Goal: Transaction & Acquisition: Purchase product/service

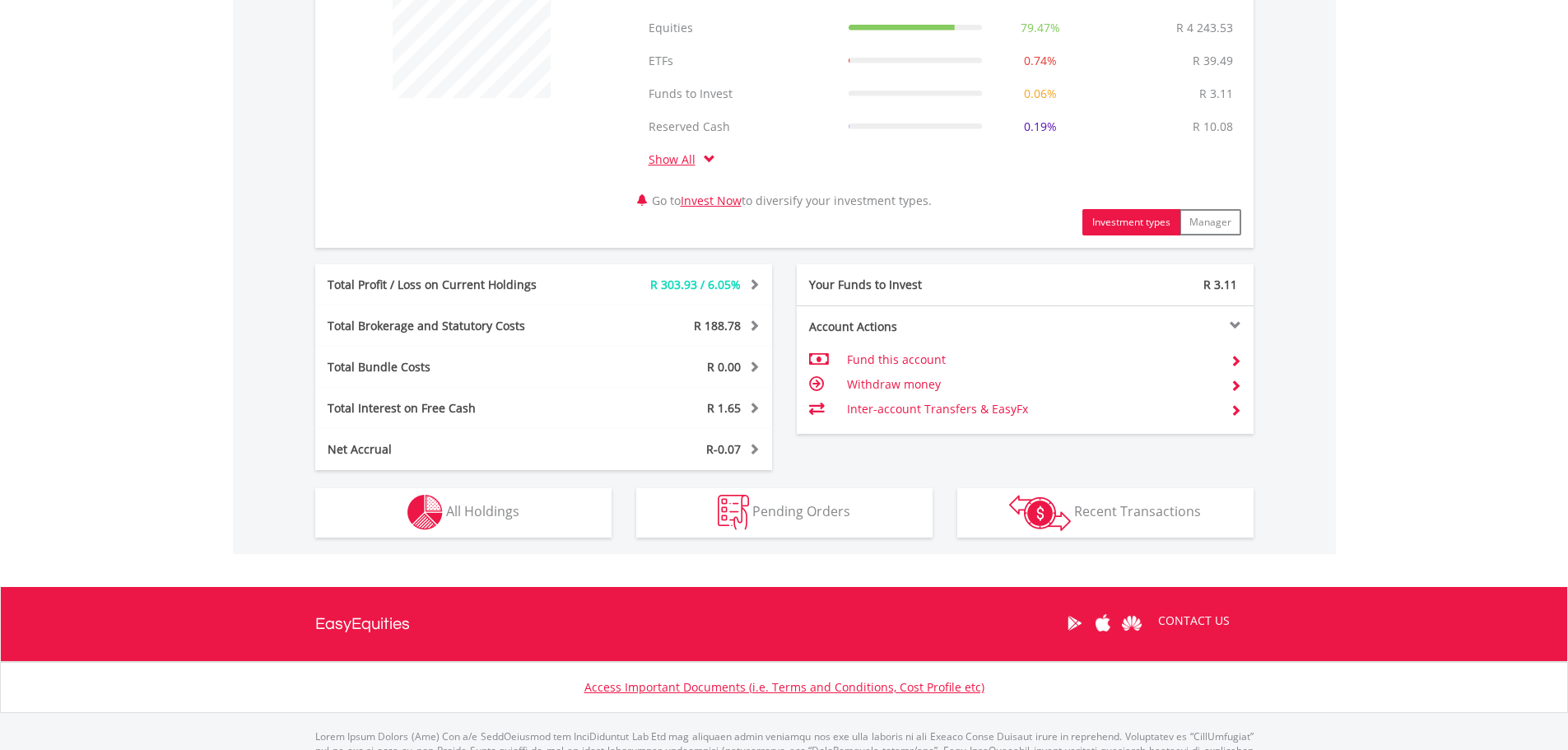
scroll to position [702, 0]
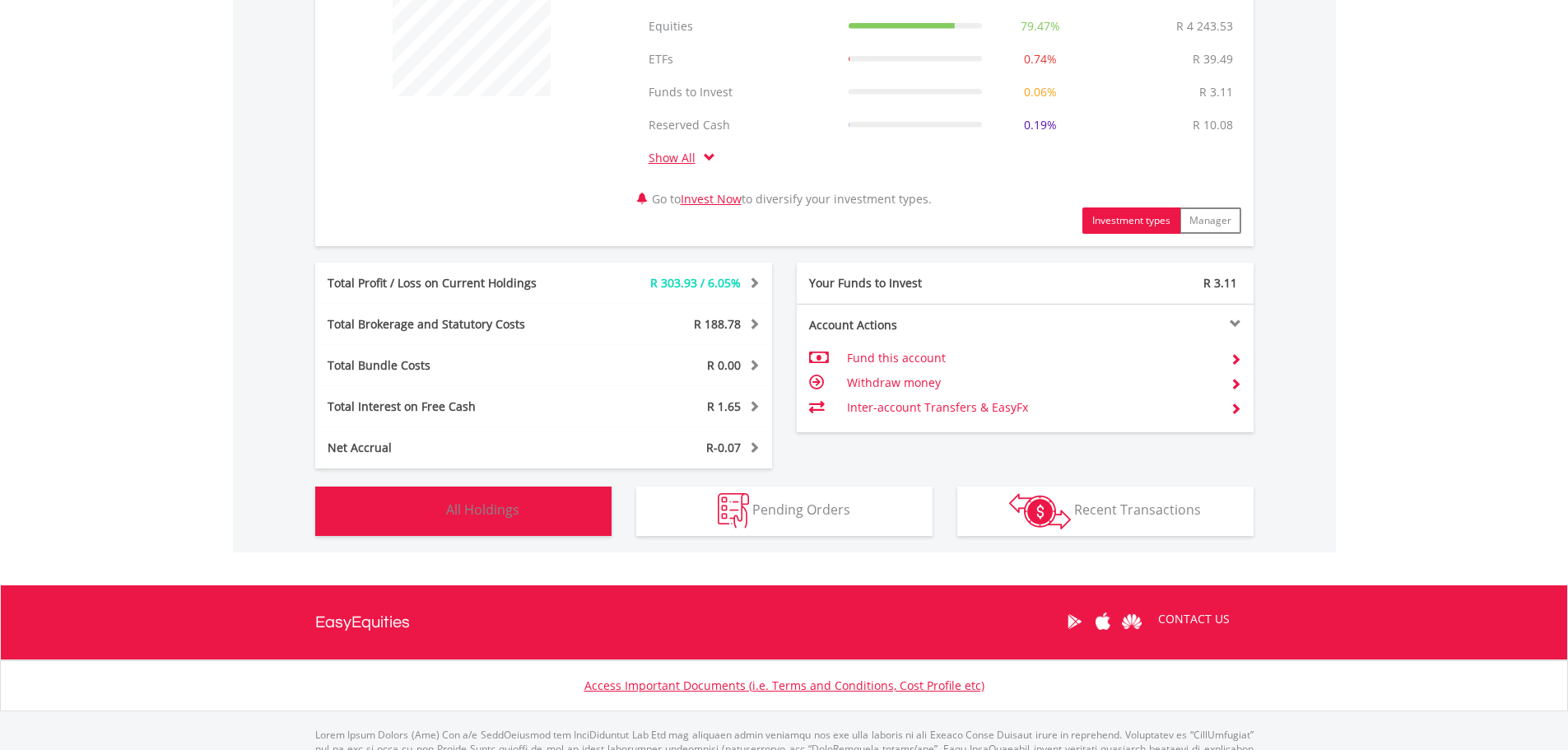
click at [515, 500] on span "All Holdings" at bounding box center [483, 509] width 74 height 18
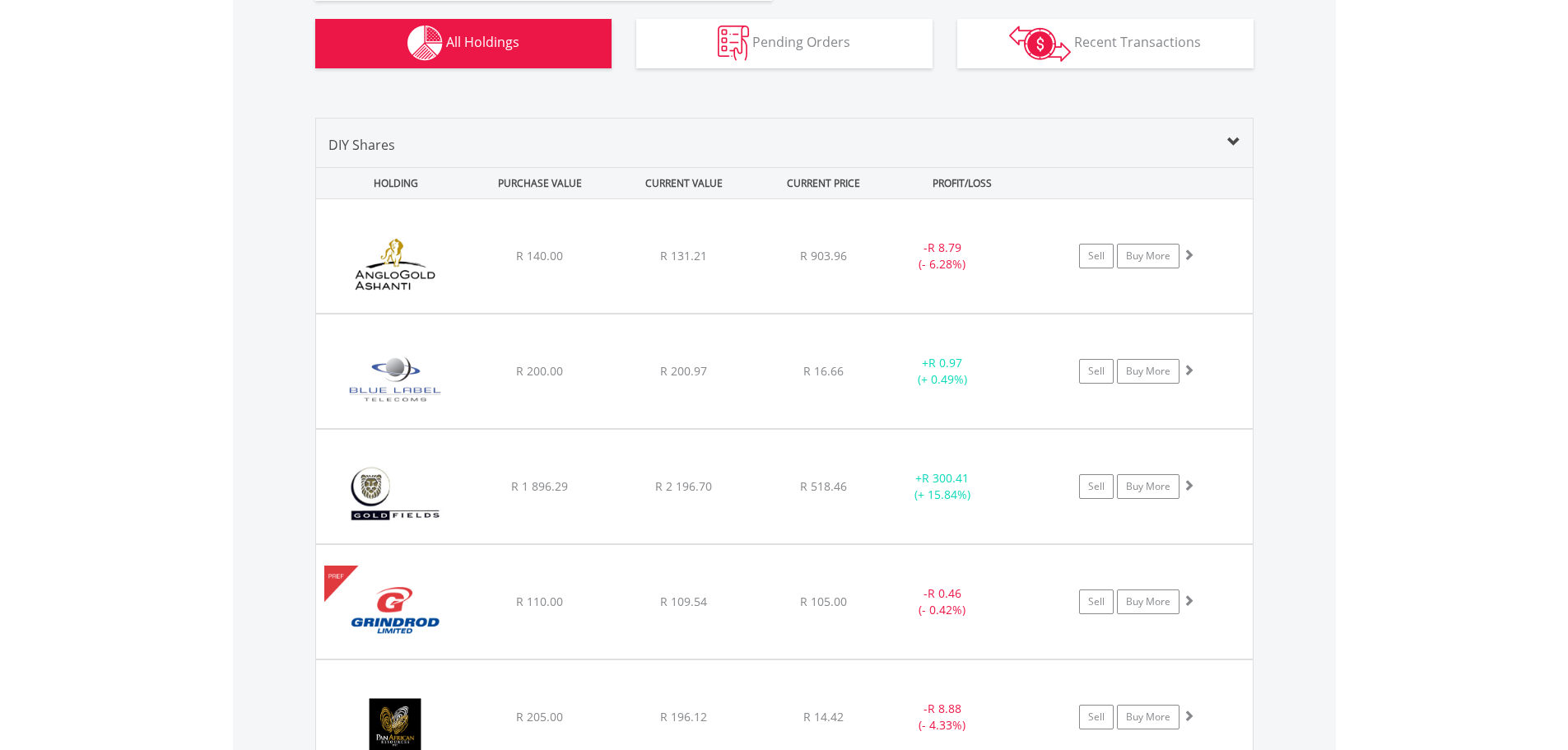
scroll to position [1117, 0]
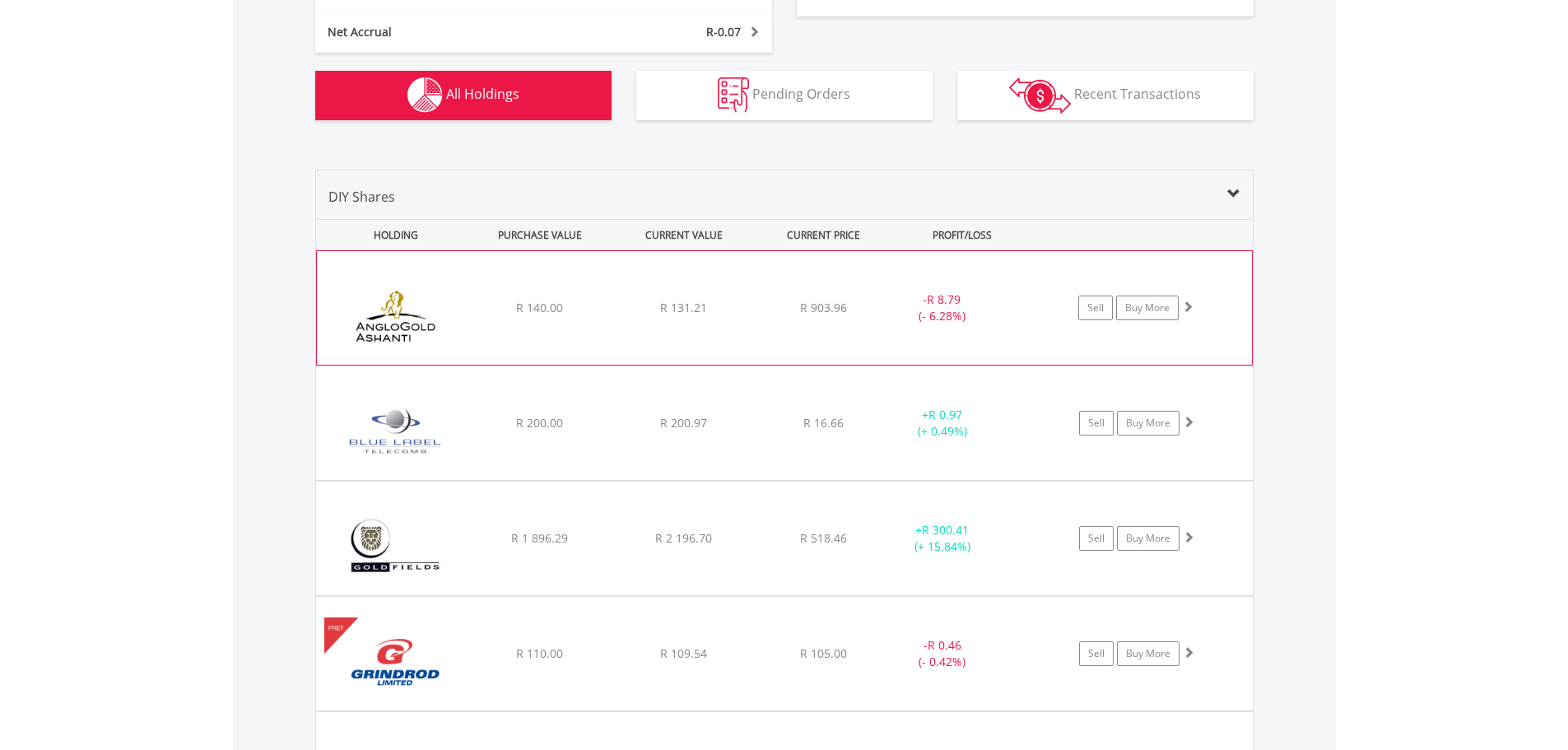
click at [642, 285] on div "﻿ Anglogold [PERSON_NAME] PLC R 140.00 R 131.21 R 903.96 - R 8.79 (- 6.28%) Sel…" at bounding box center [784, 307] width 934 height 114
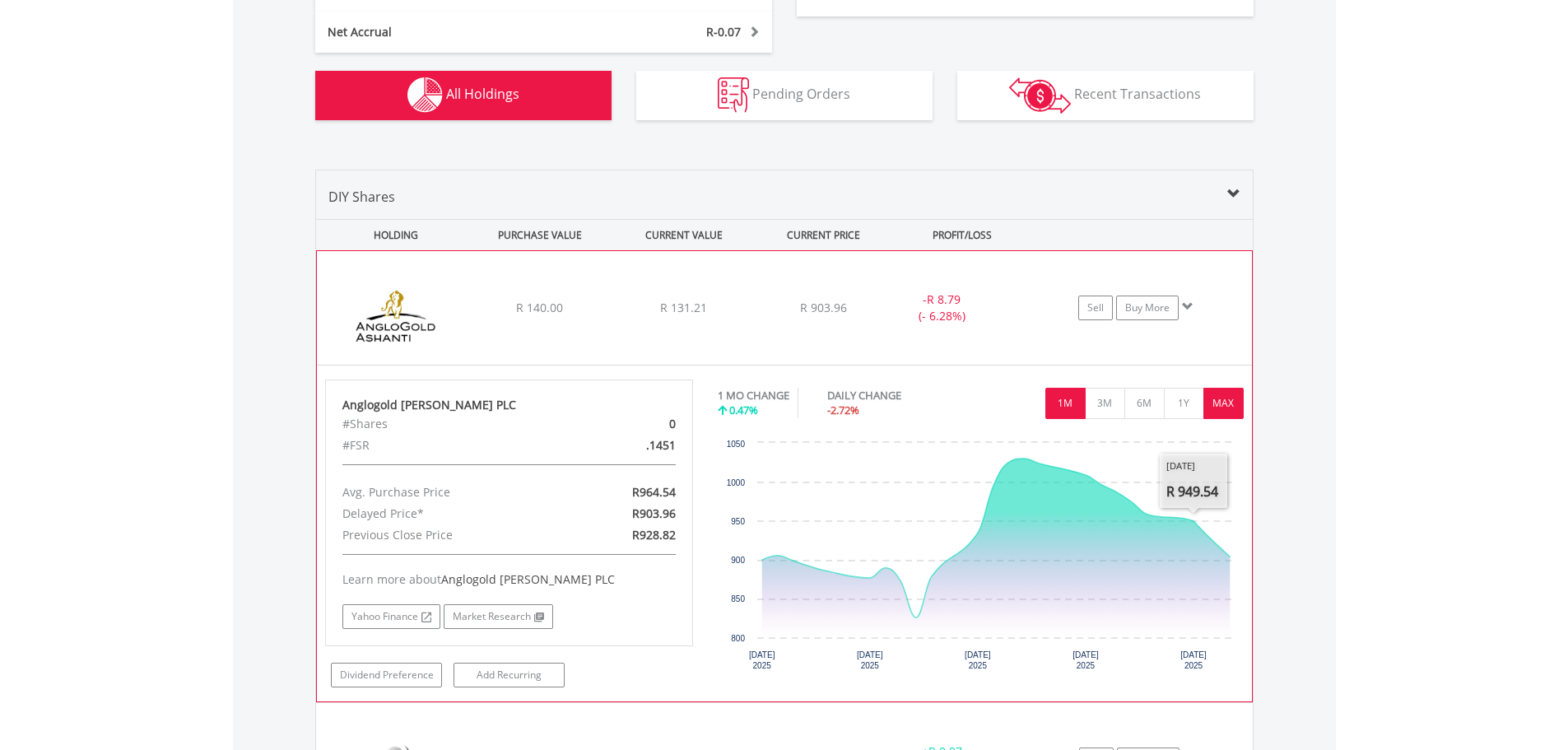
click at [1221, 406] on button "MAX" at bounding box center [1222, 403] width 40 height 32
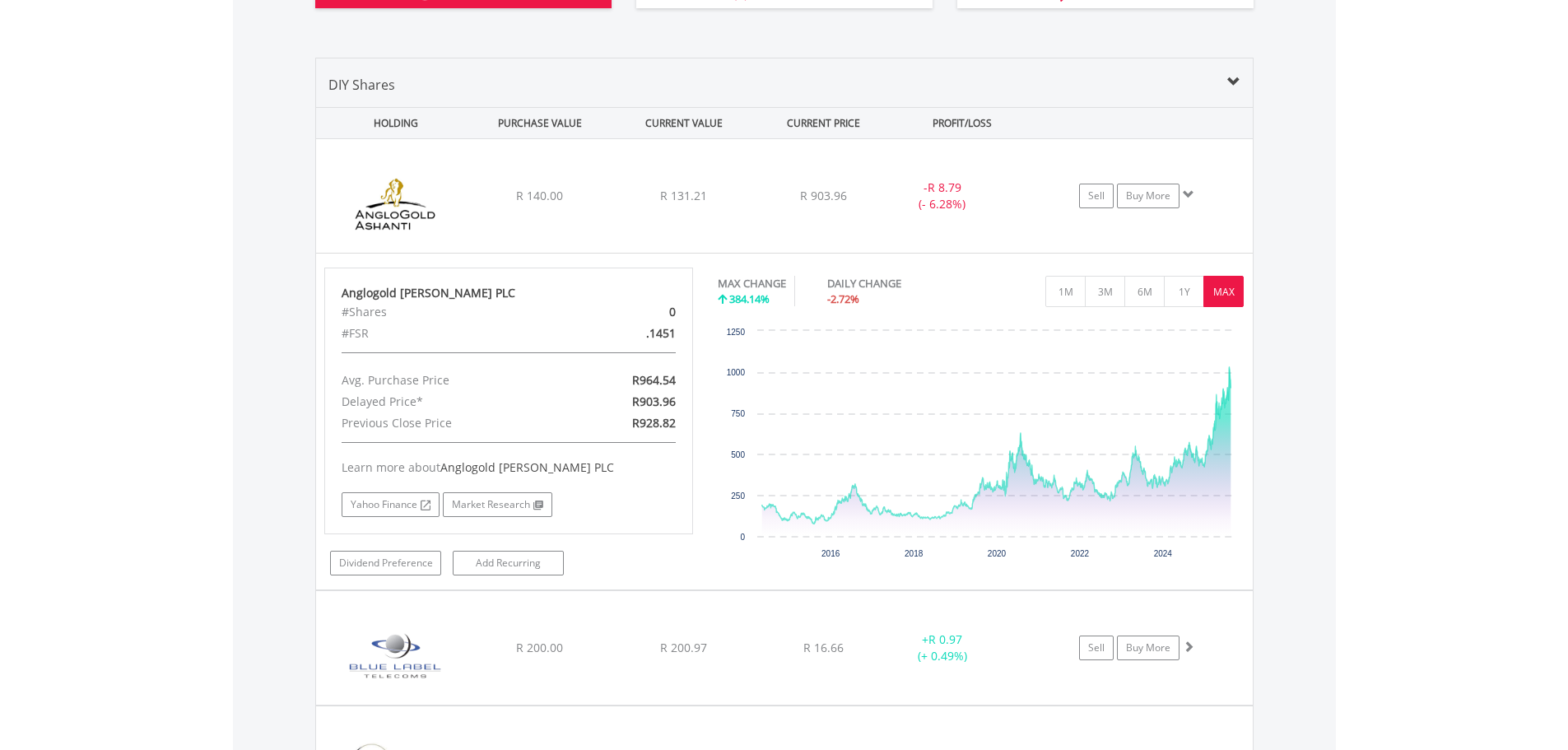
scroll to position [1263, 0]
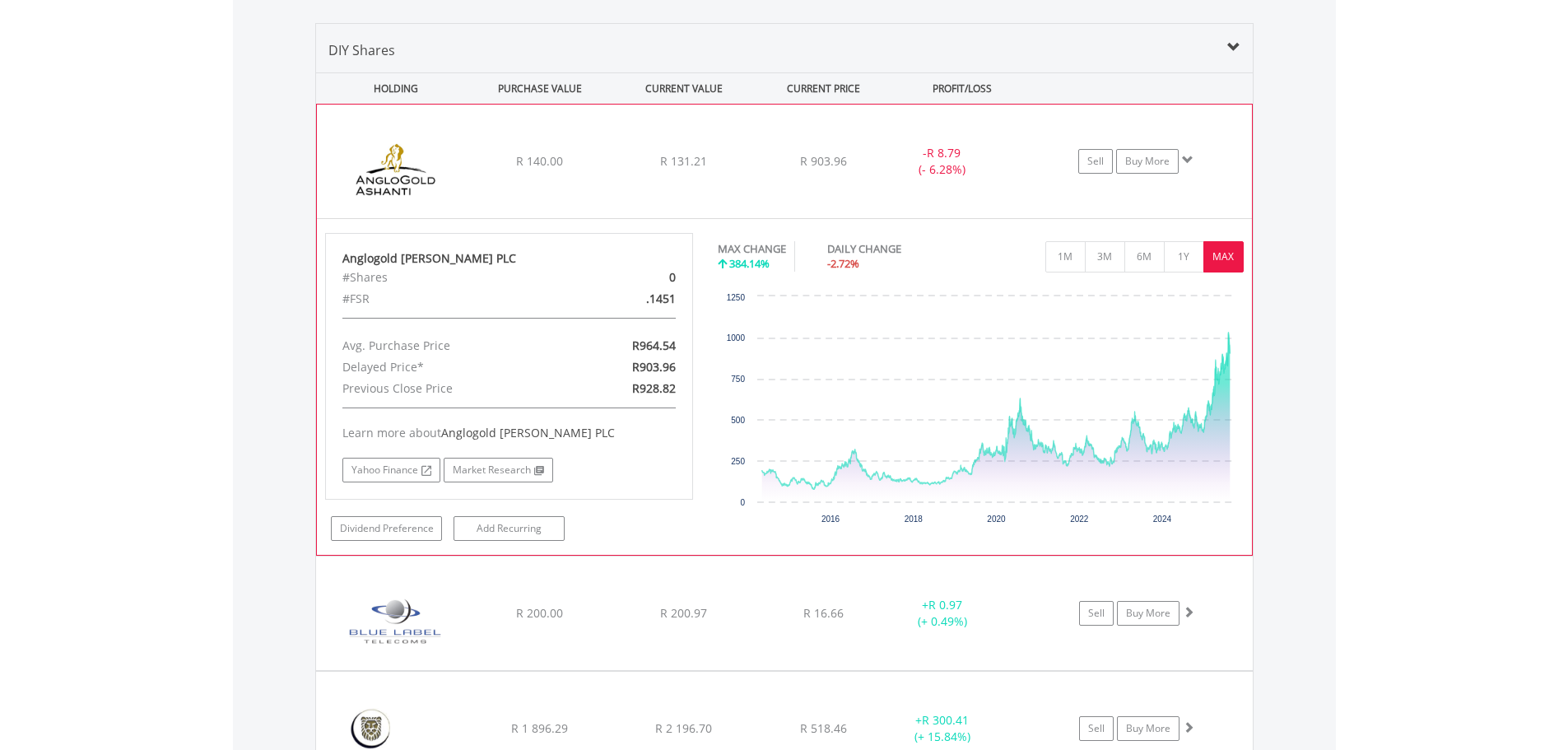
click at [716, 150] on div "﻿ Anglogold [PERSON_NAME] PLC R 140.00 R 131.21 R 903.96 - R 8.79 (- 6.28%) Sel…" at bounding box center [784, 161] width 934 height 114
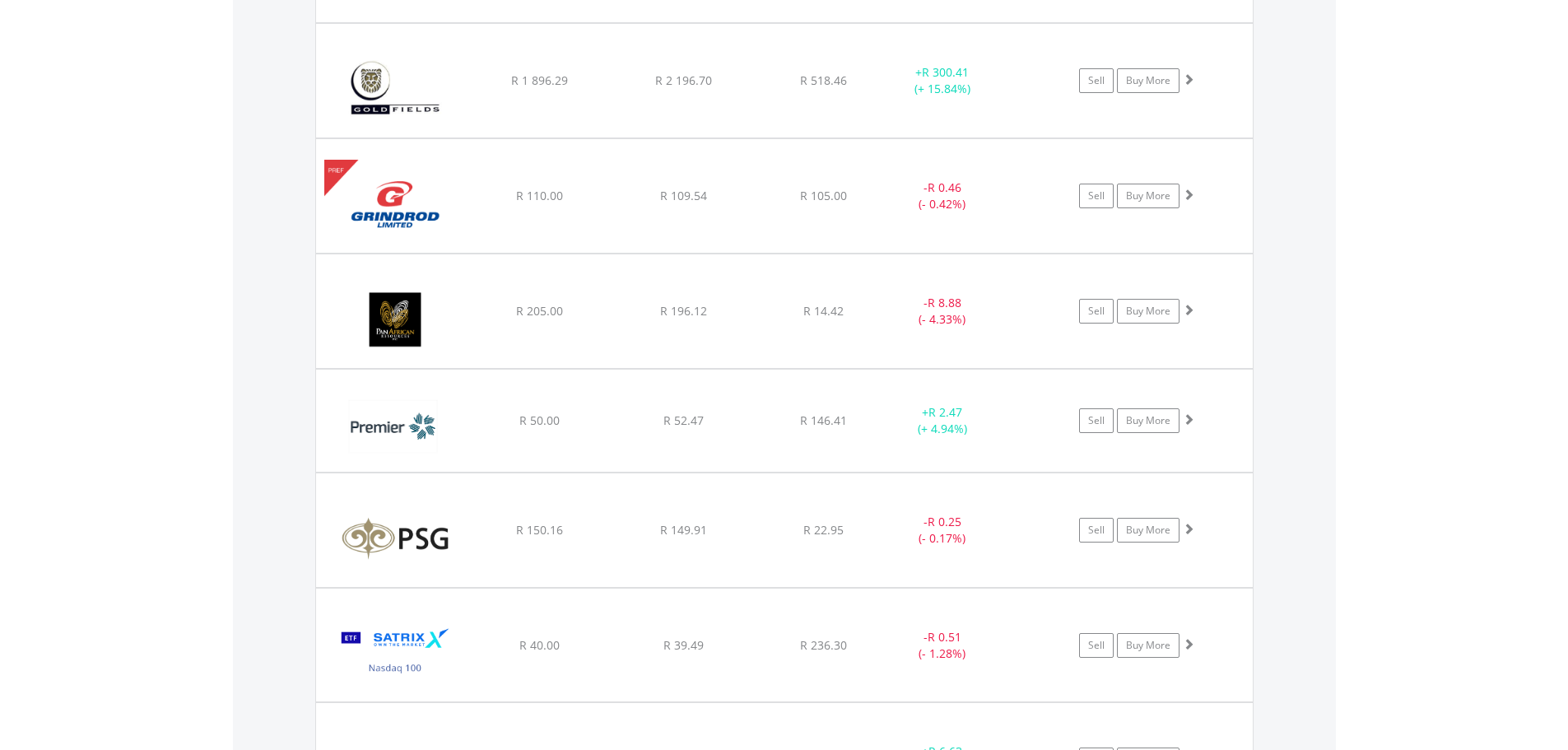
scroll to position [1577, 0]
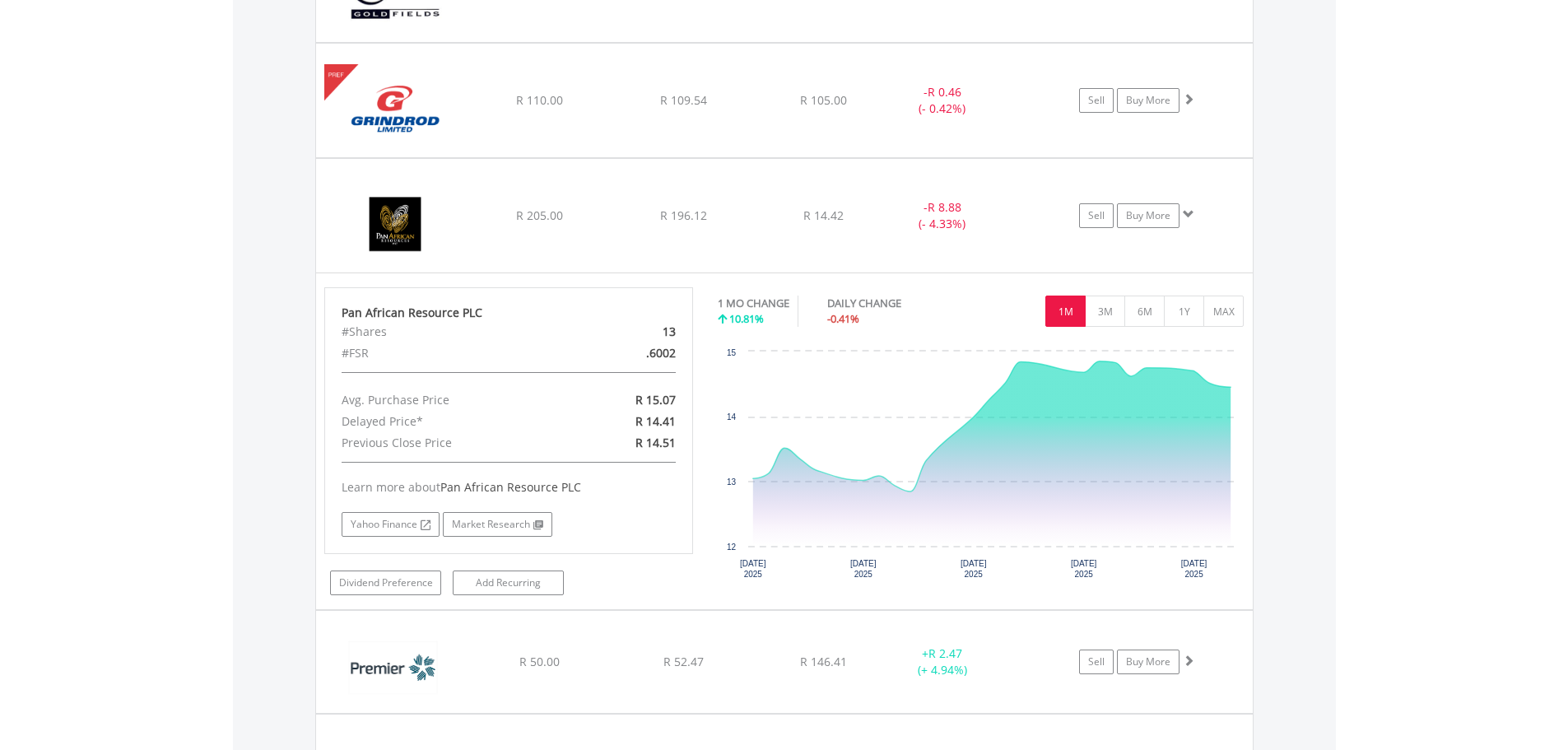
scroll to position [1690, 0]
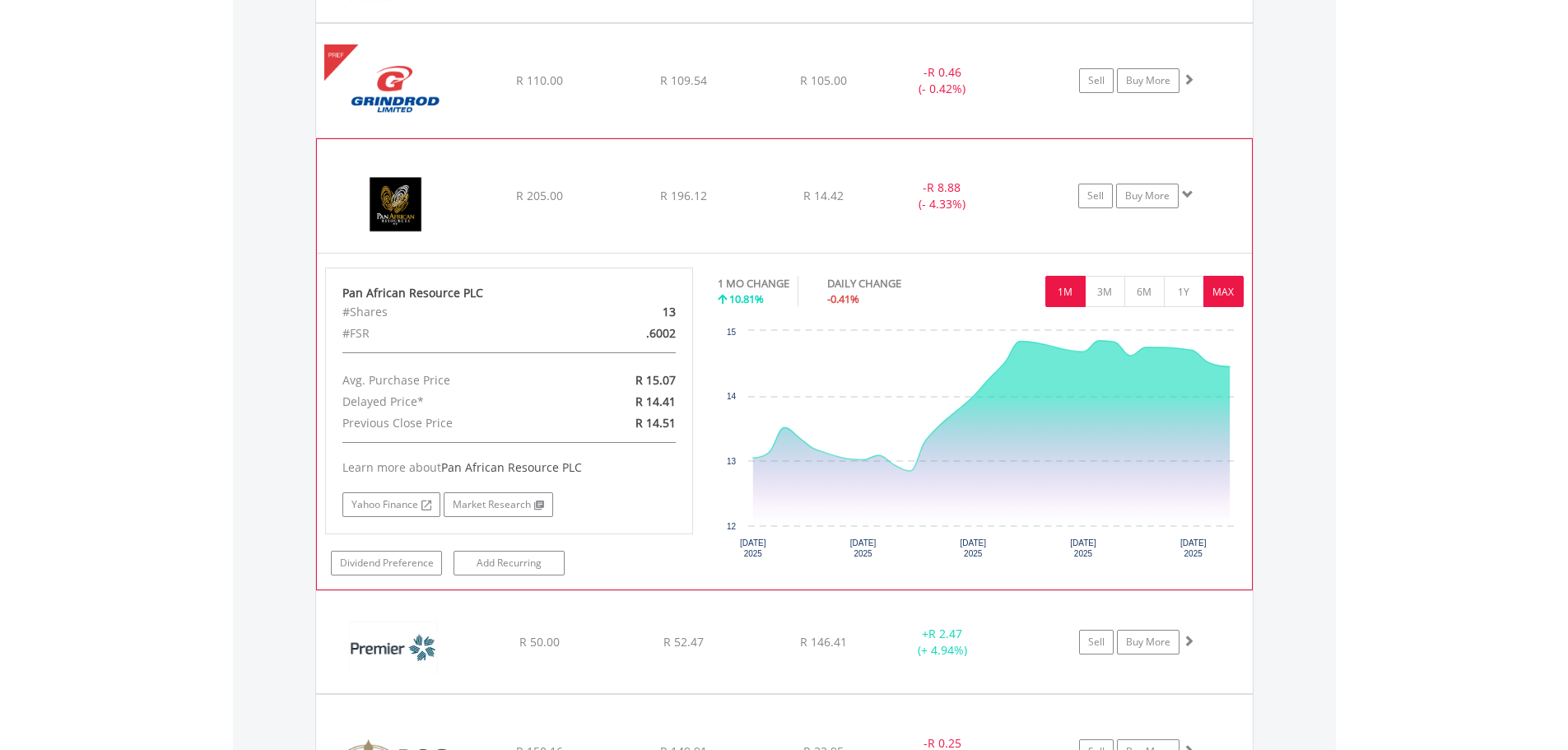
click at [1217, 294] on button "MAX" at bounding box center [1222, 292] width 40 height 32
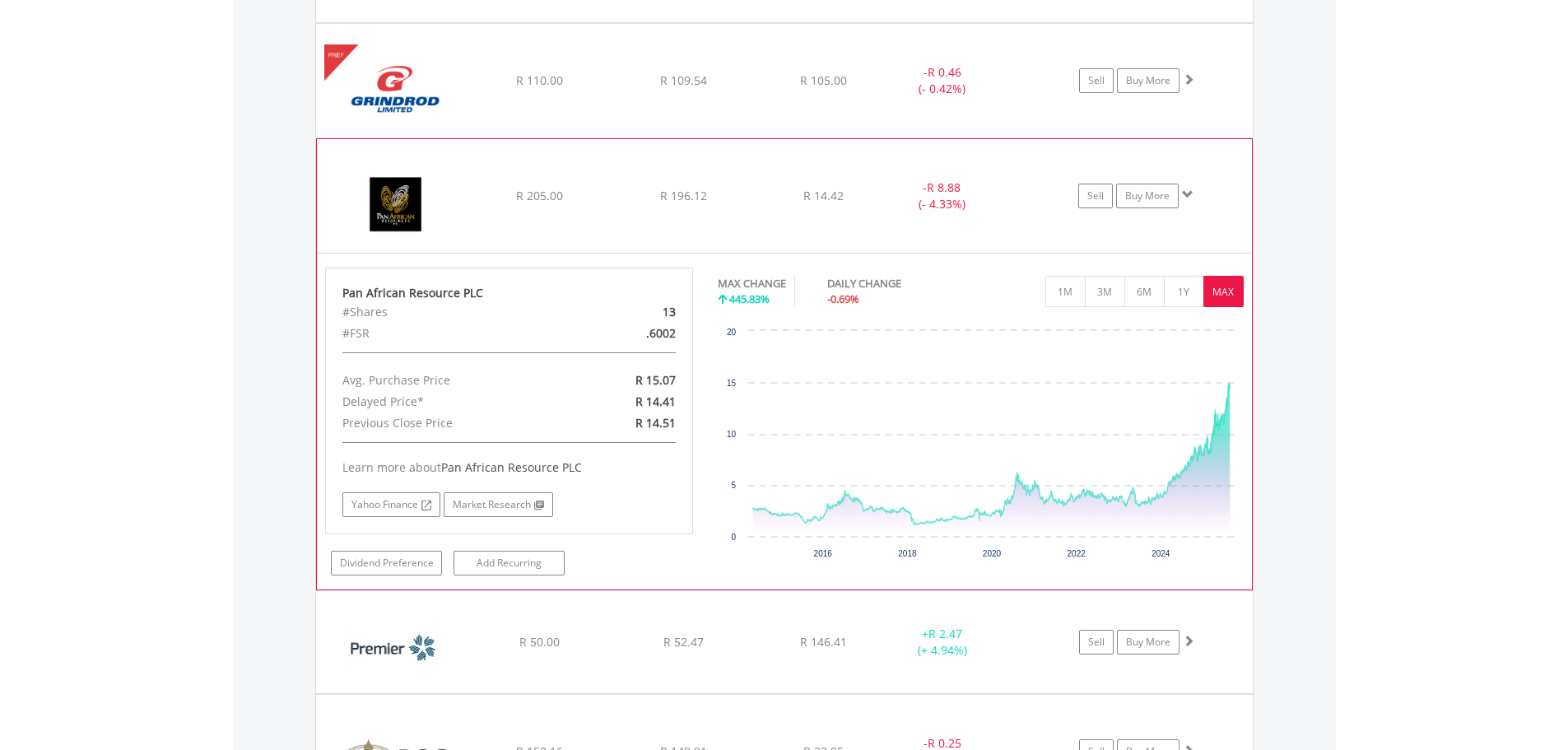
click at [1217, 304] on button "MAX" at bounding box center [1222, 292] width 40 height 32
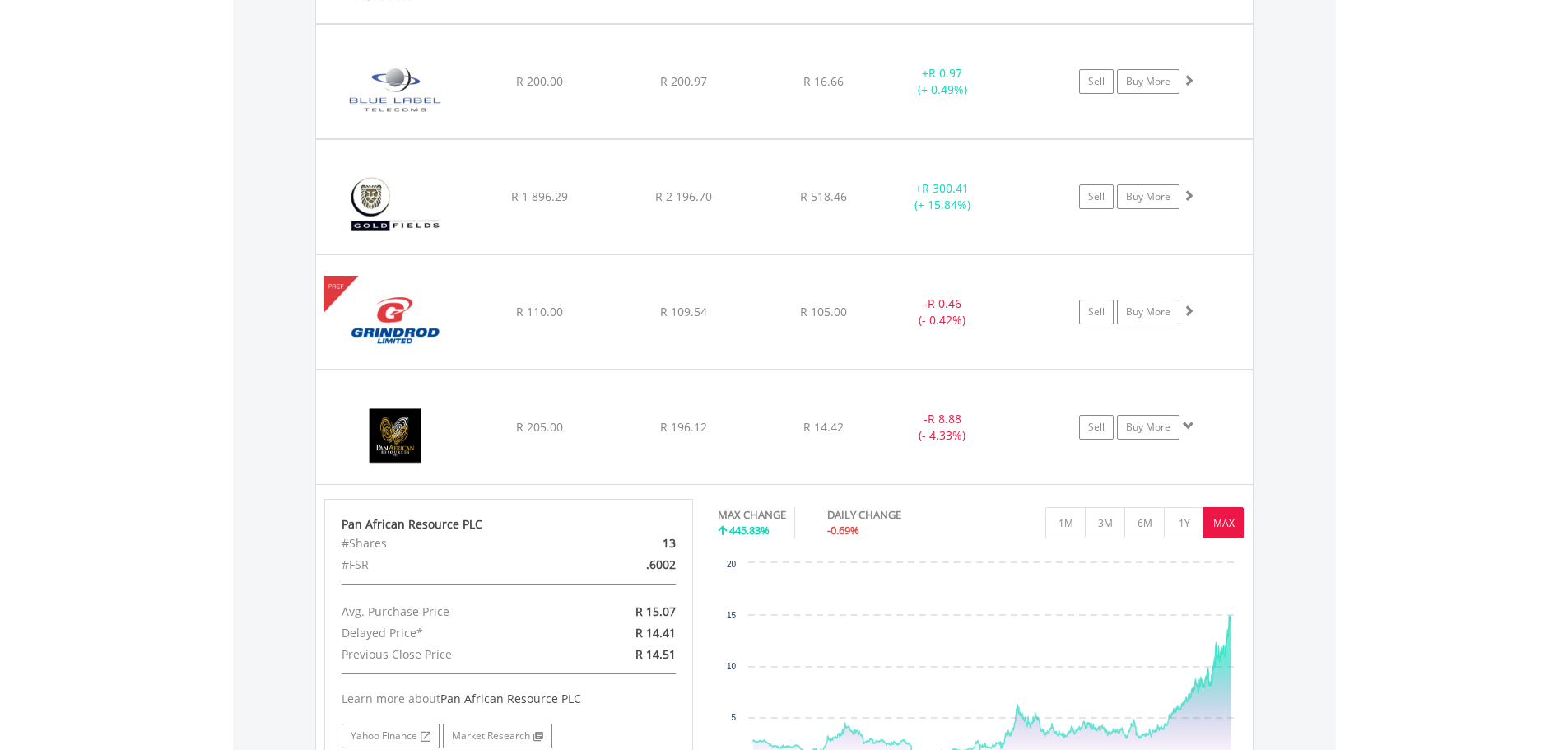
scroll to position [1471, 0]
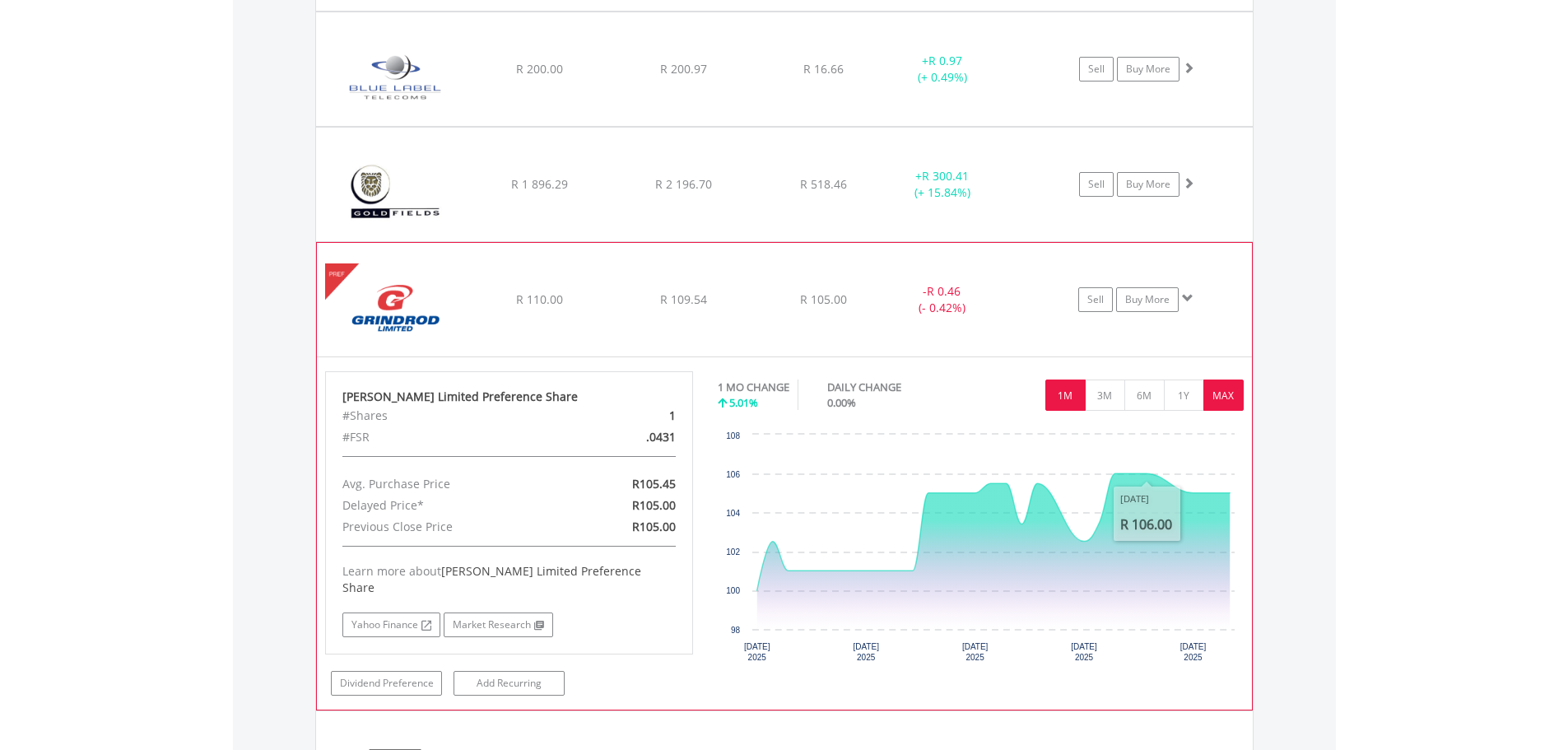
click at [1225, 398] on button "MAX" at bounding box center [1222, 395] width 40 height 32
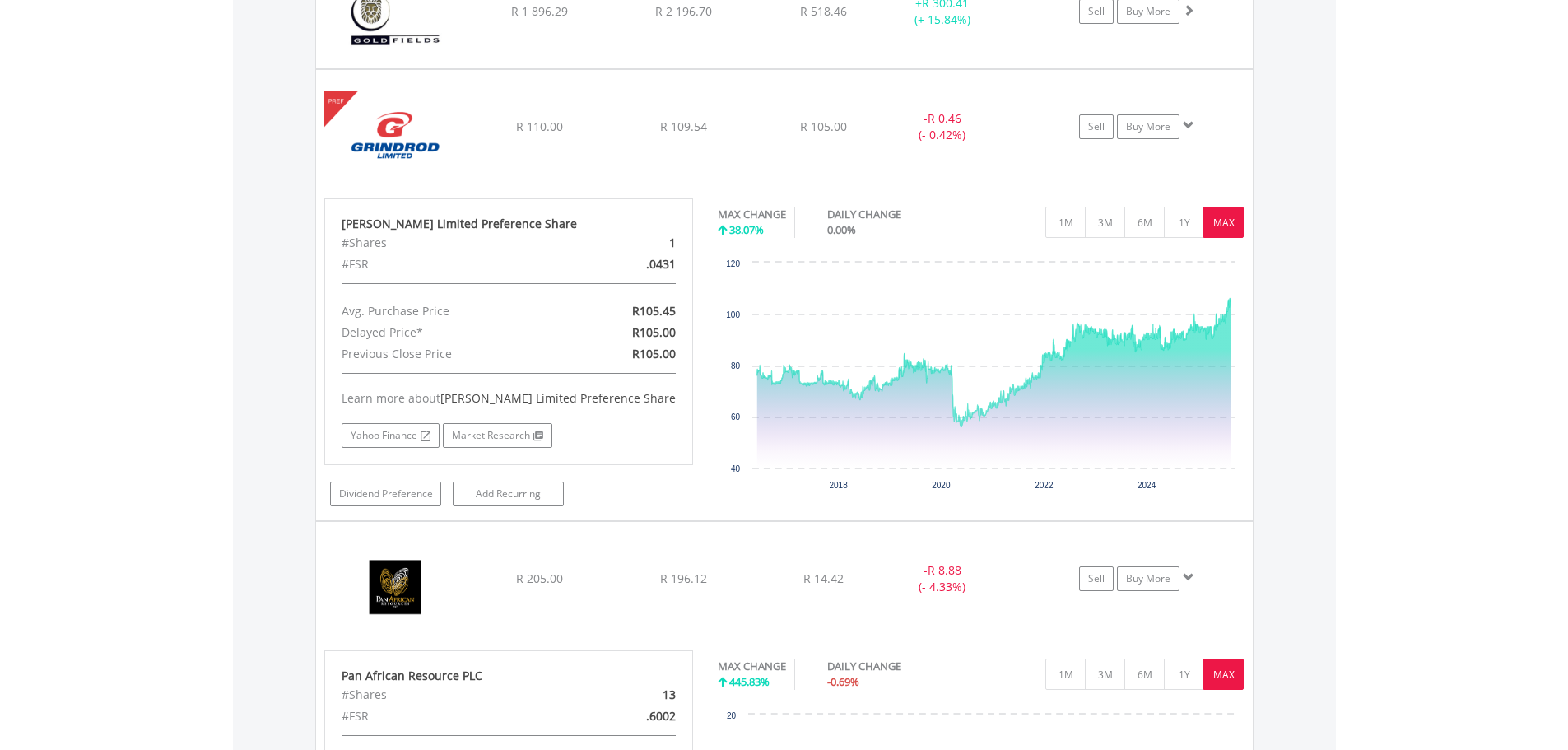
scroll to position [1661, 0]
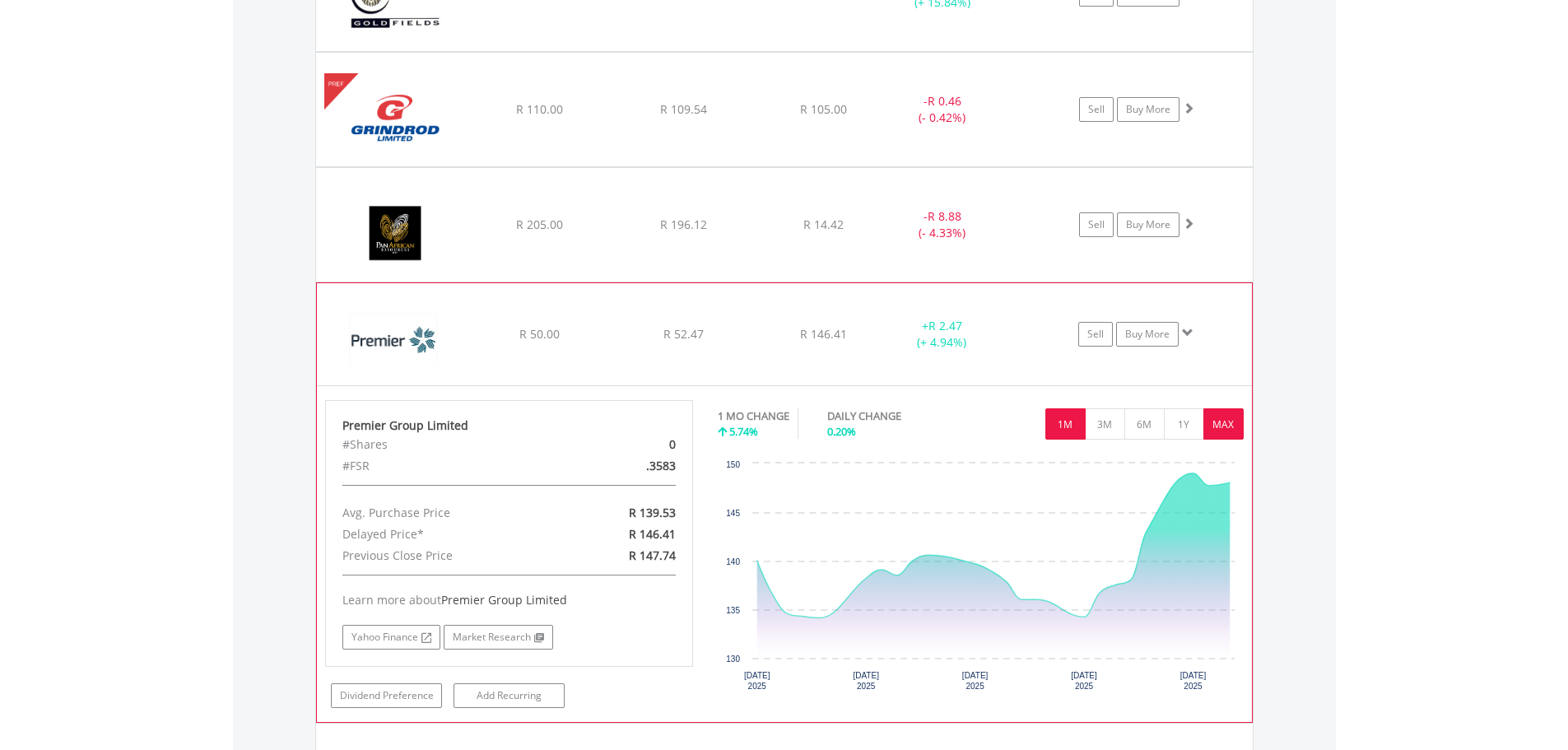
click at [1234, 427] on button "MAX" at bounding box center [1222, 424] width 40 height 32
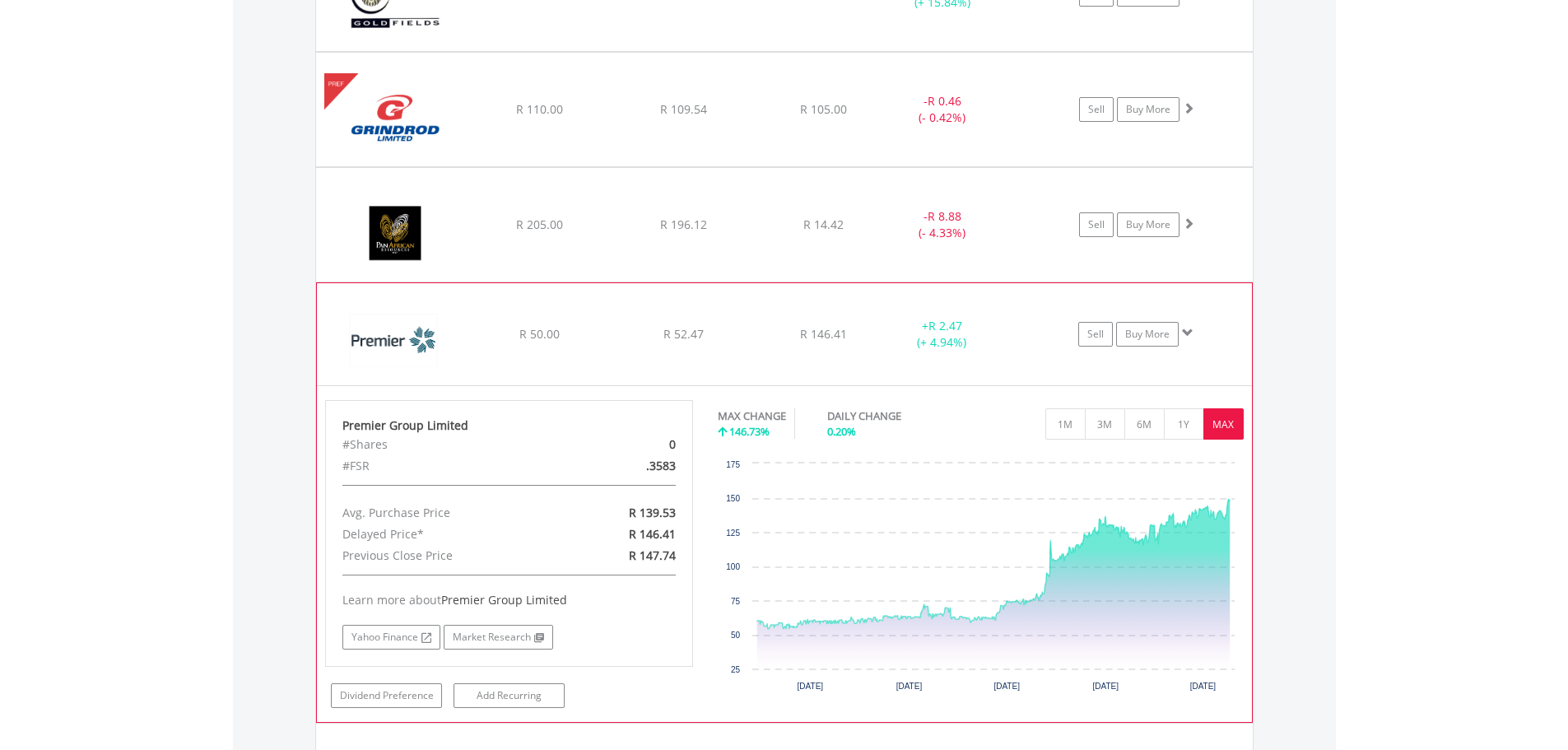
click at [1234, 427] on button "MAX" at bounding box center [1222, 424] width 40 height 32
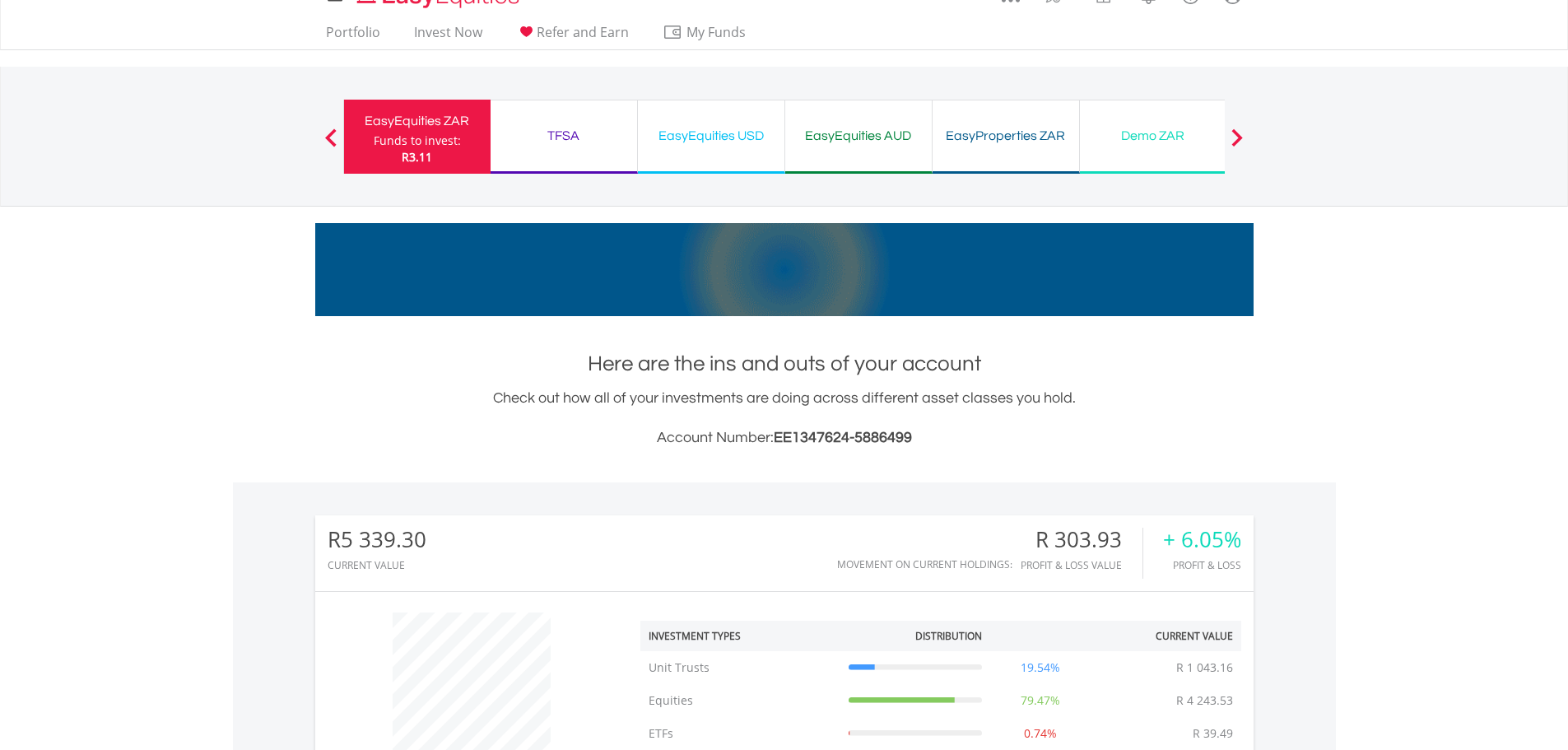
scroll to position [10, 0]
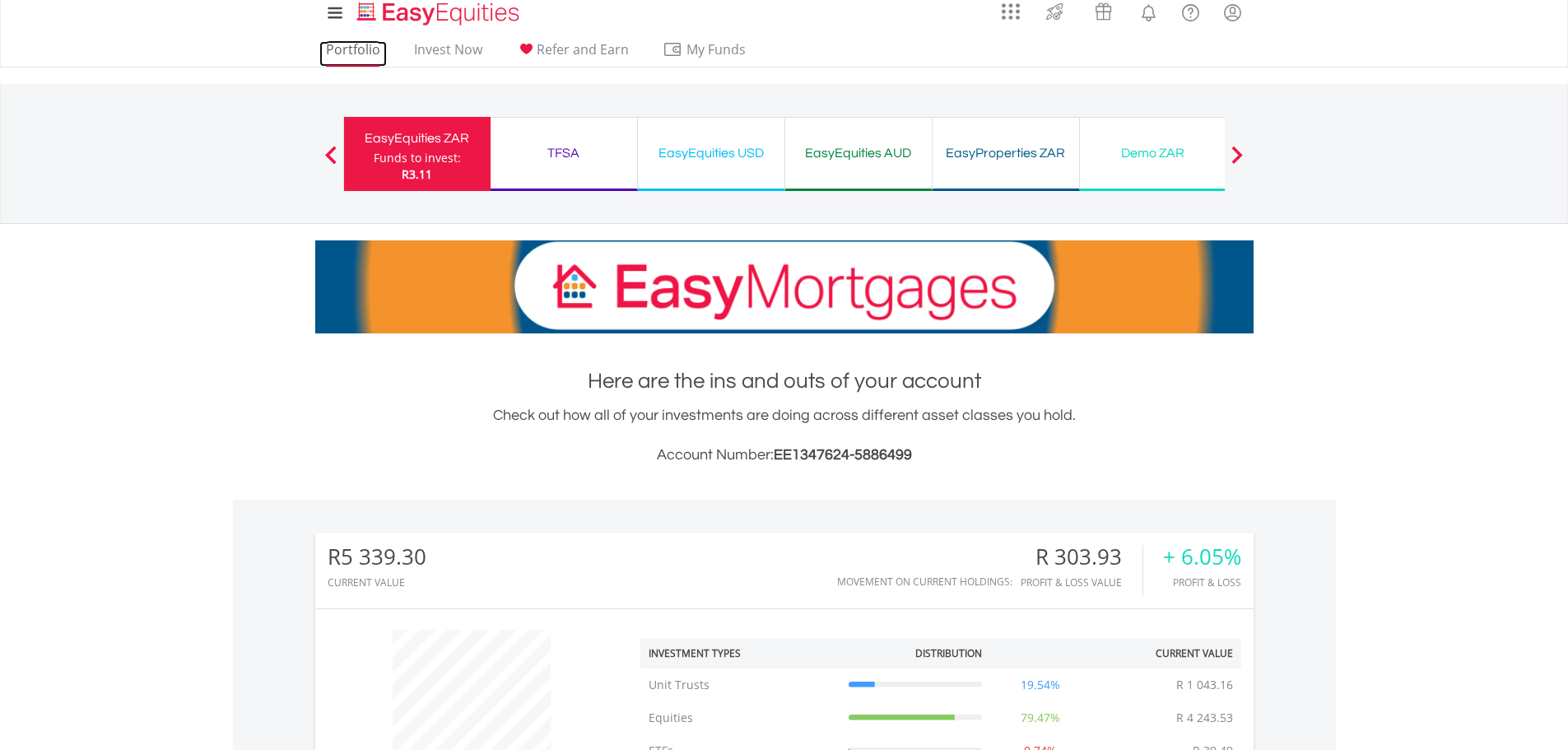
click at [354, 41] on link "Portfolio" at bounding box center [353, 53] width 67 height 25
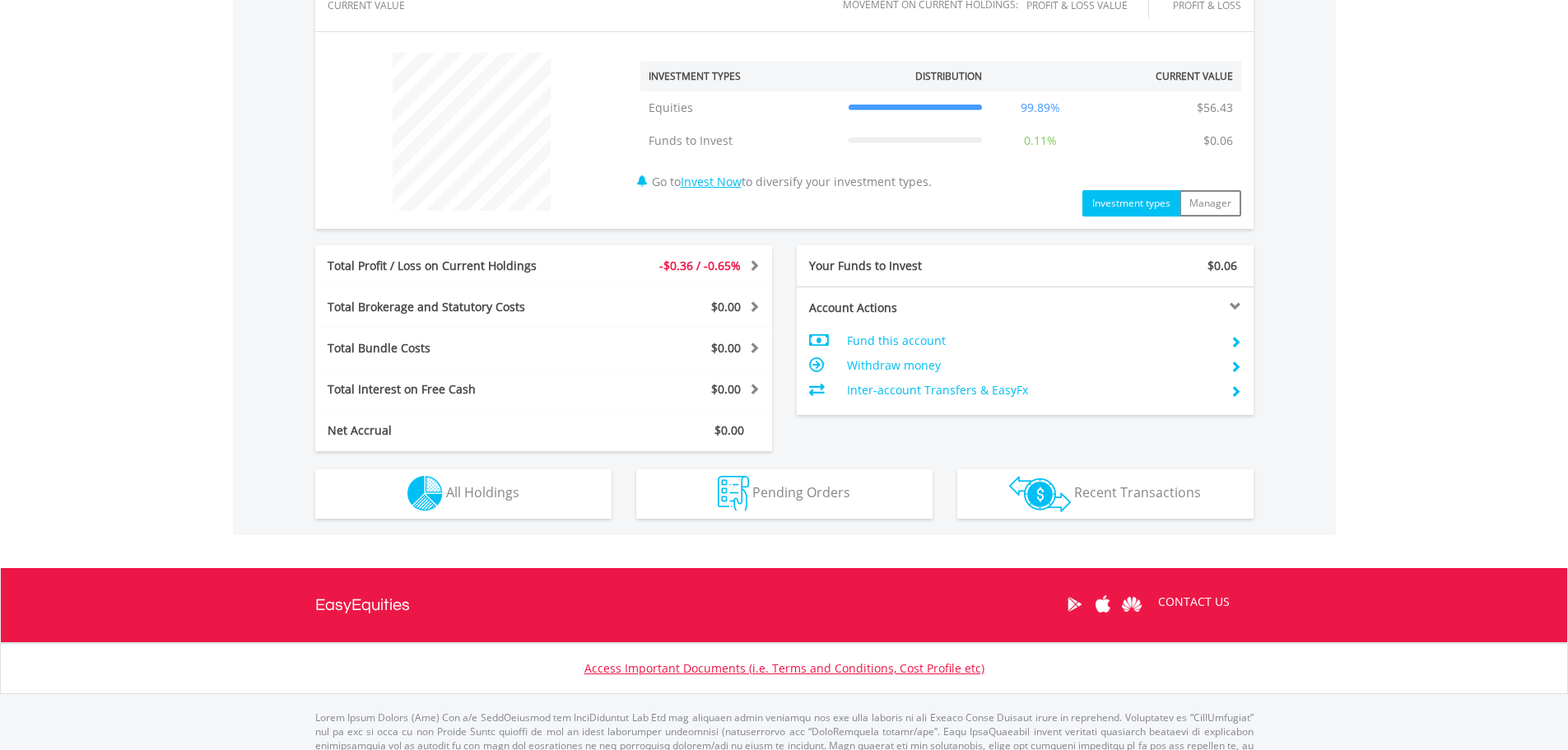
scroll to position [600, 0]
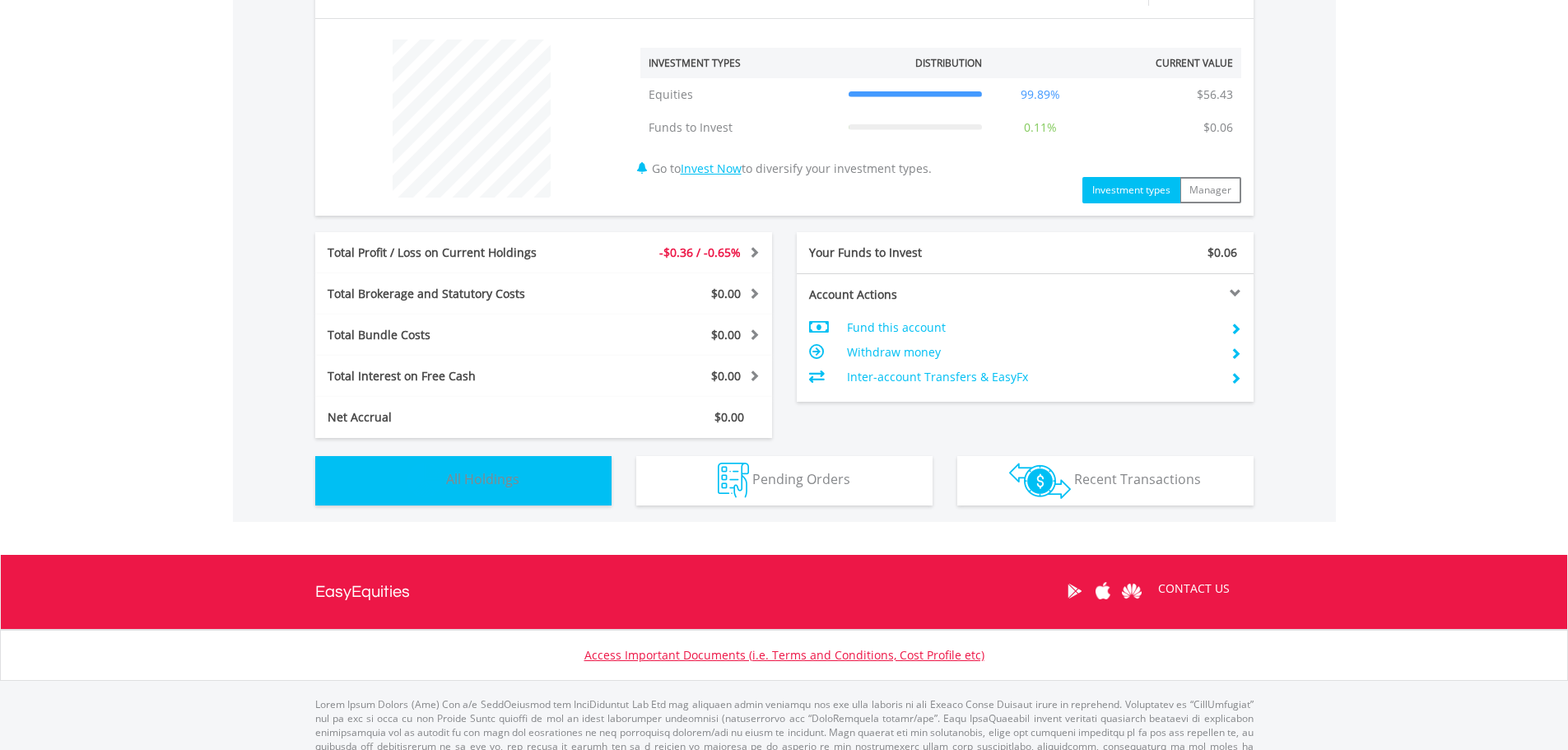
click at [511, 484] on span "All Holdings" at bounding box center [483, 478] width 74 height 18
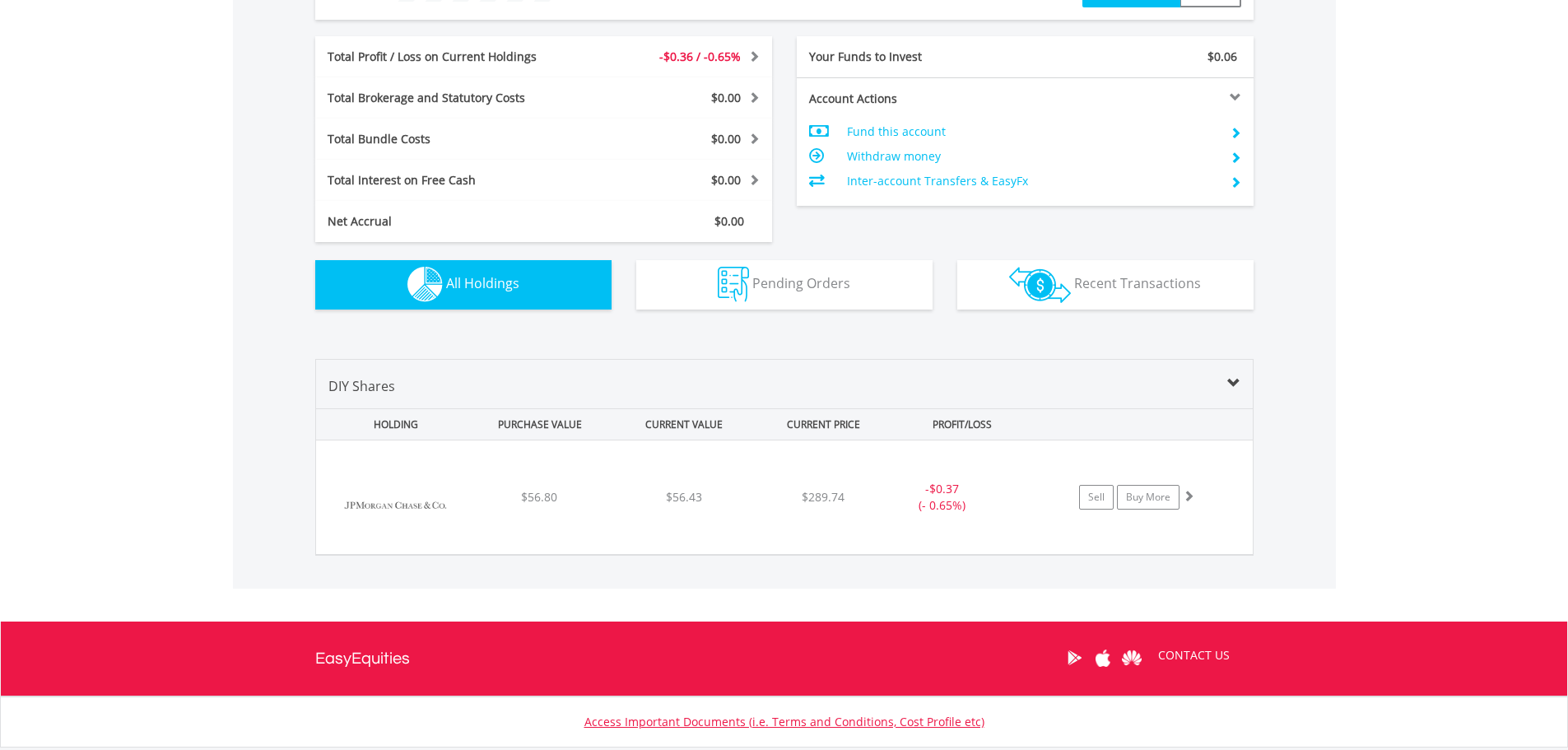
scroll to position [784, 0]
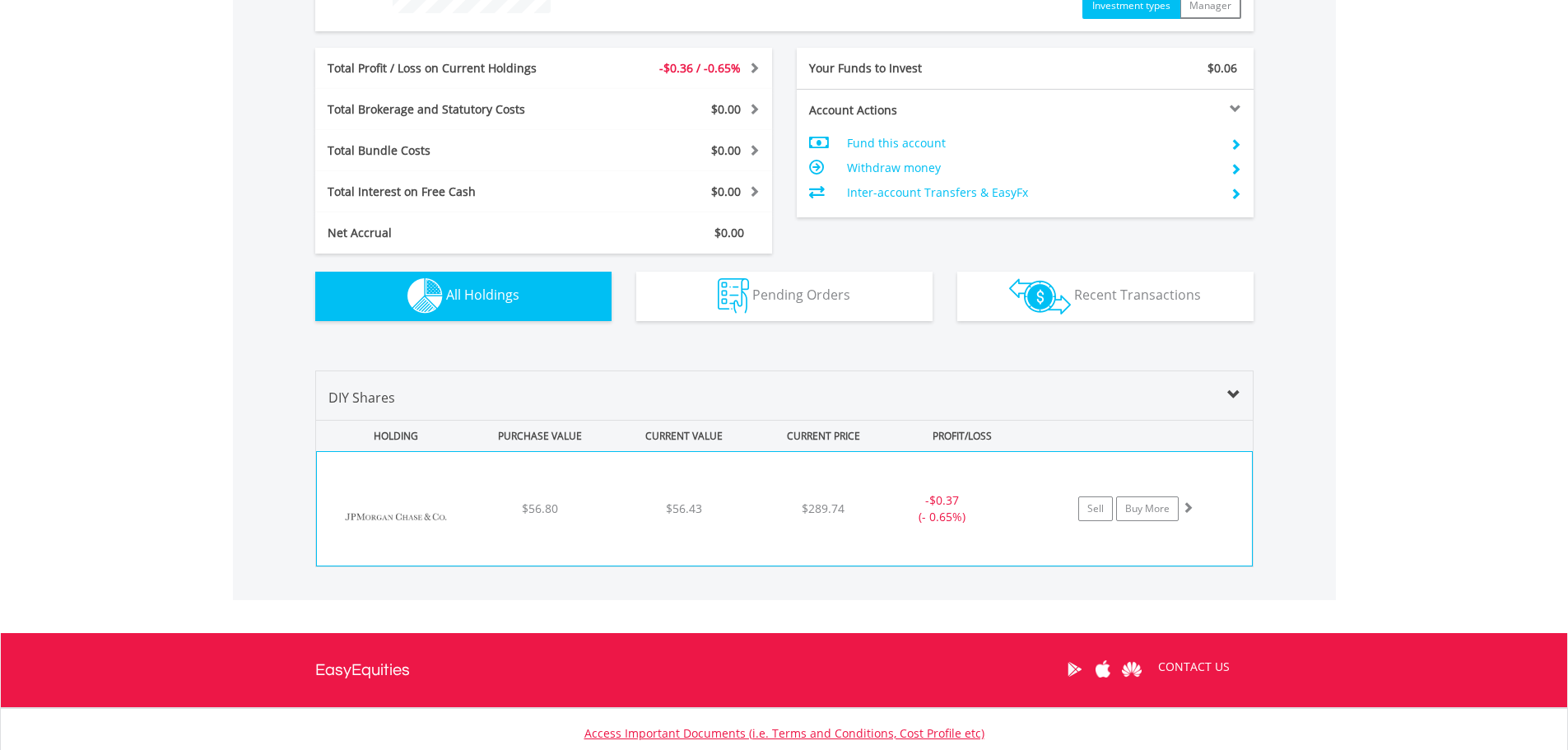
click at [726, 527] on div "﻿ Jpmorgan Chase & Co $56.80 $56.43 $289.74 - $0.37 (- 0.65%) Sell Buy More" at bounding box center [784, 509] width 934 height 114
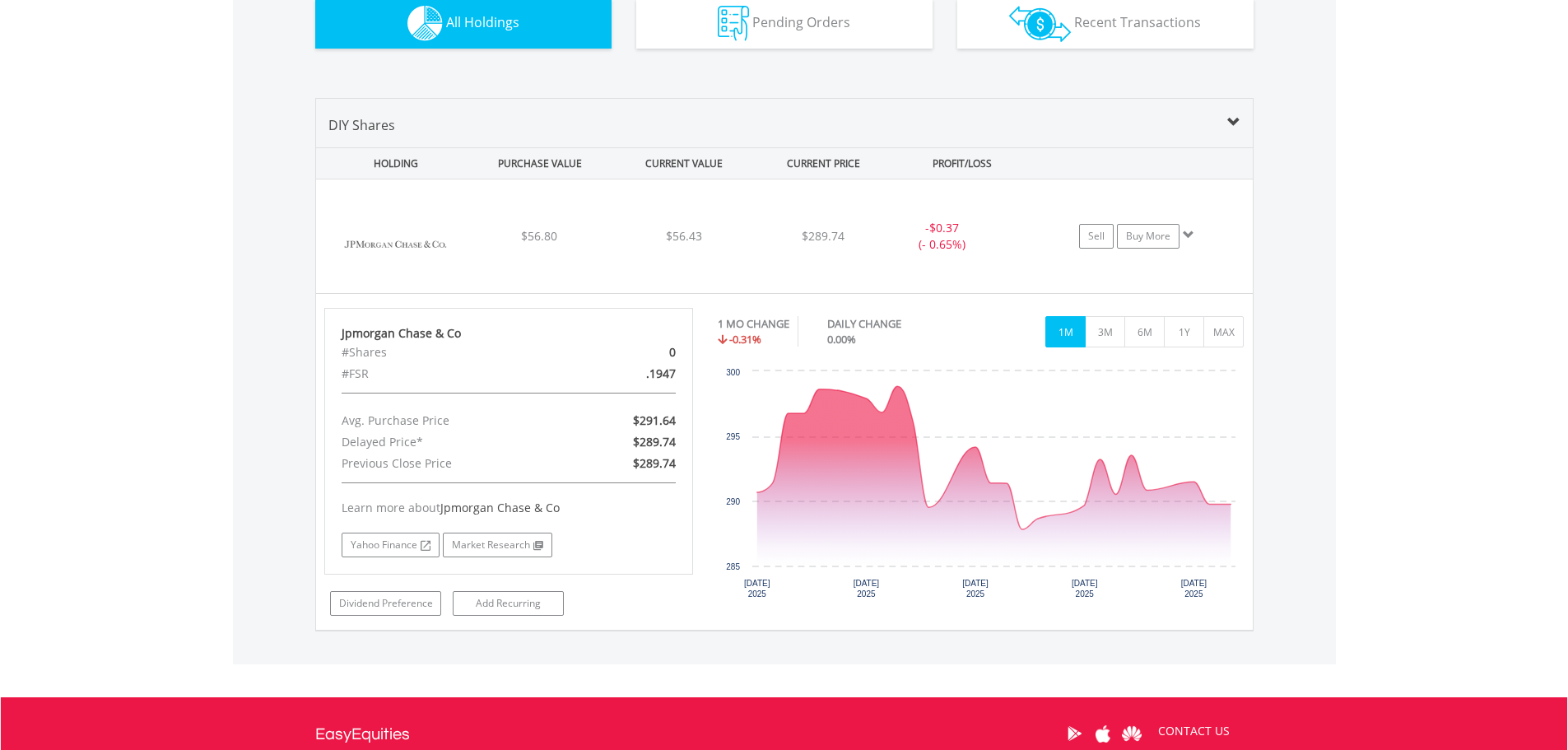
scroll to position [1127, 0]
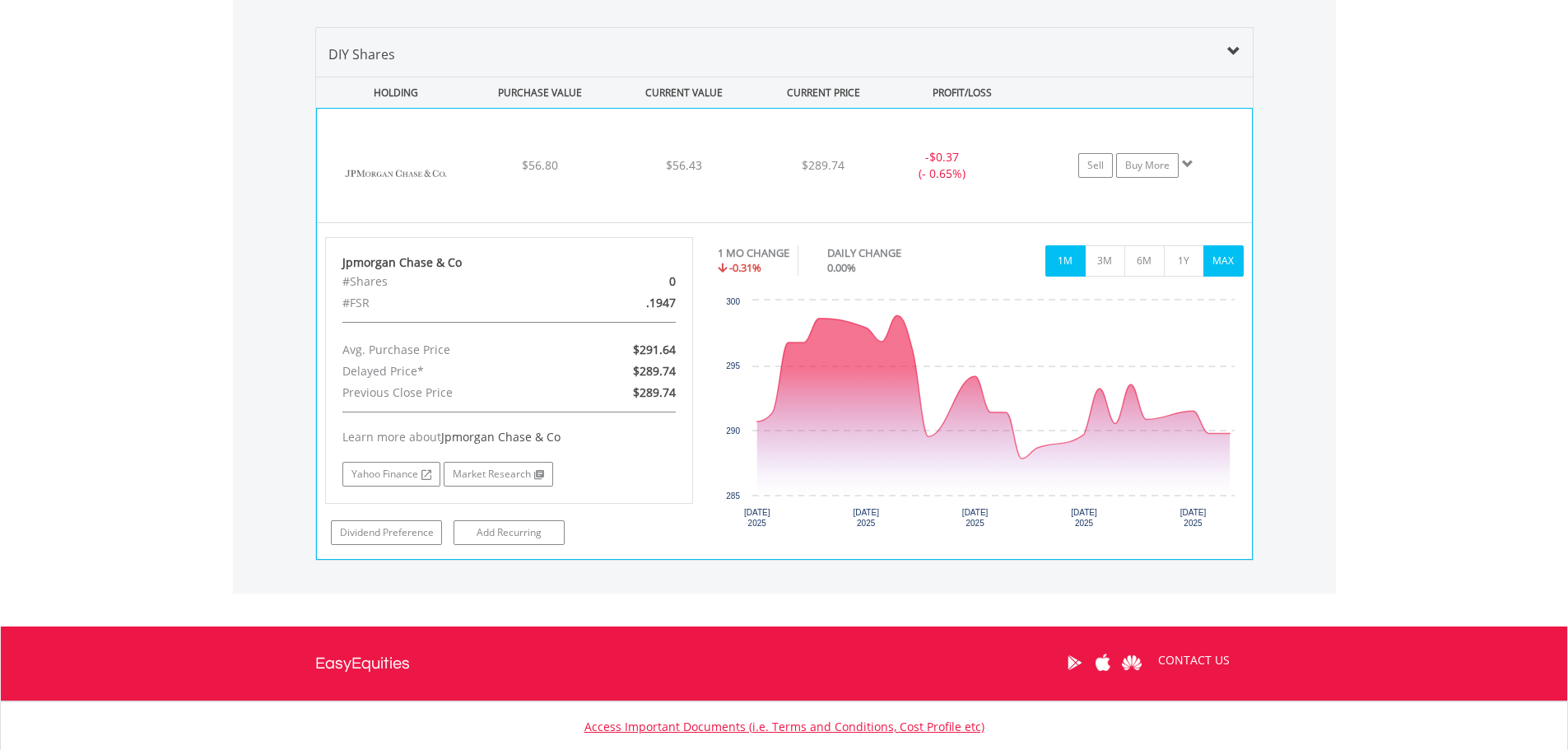
click at [1217, 255] on button "MAX" at bounding box center [1222, 261] width 40 height 32
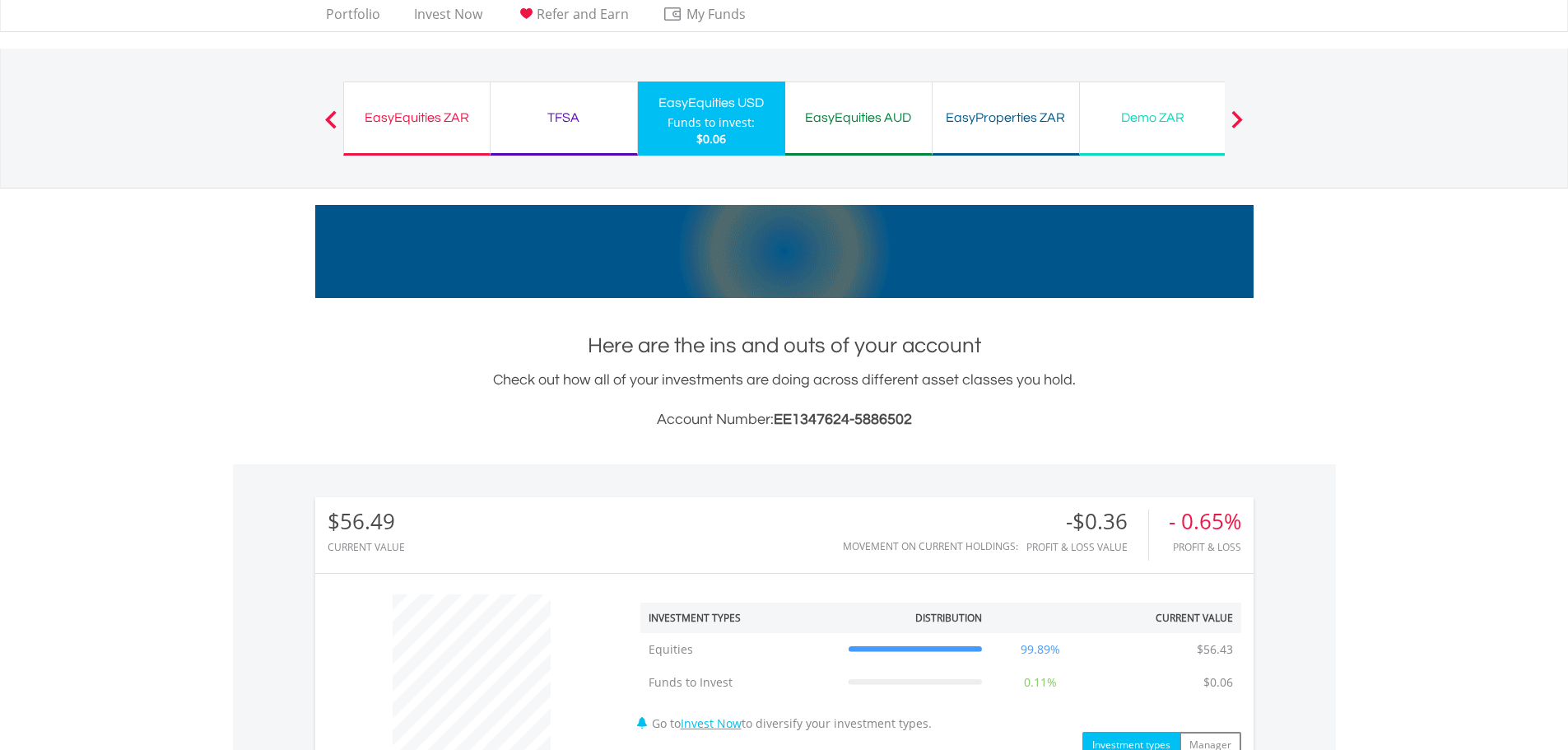
scroll to position [0, 0]
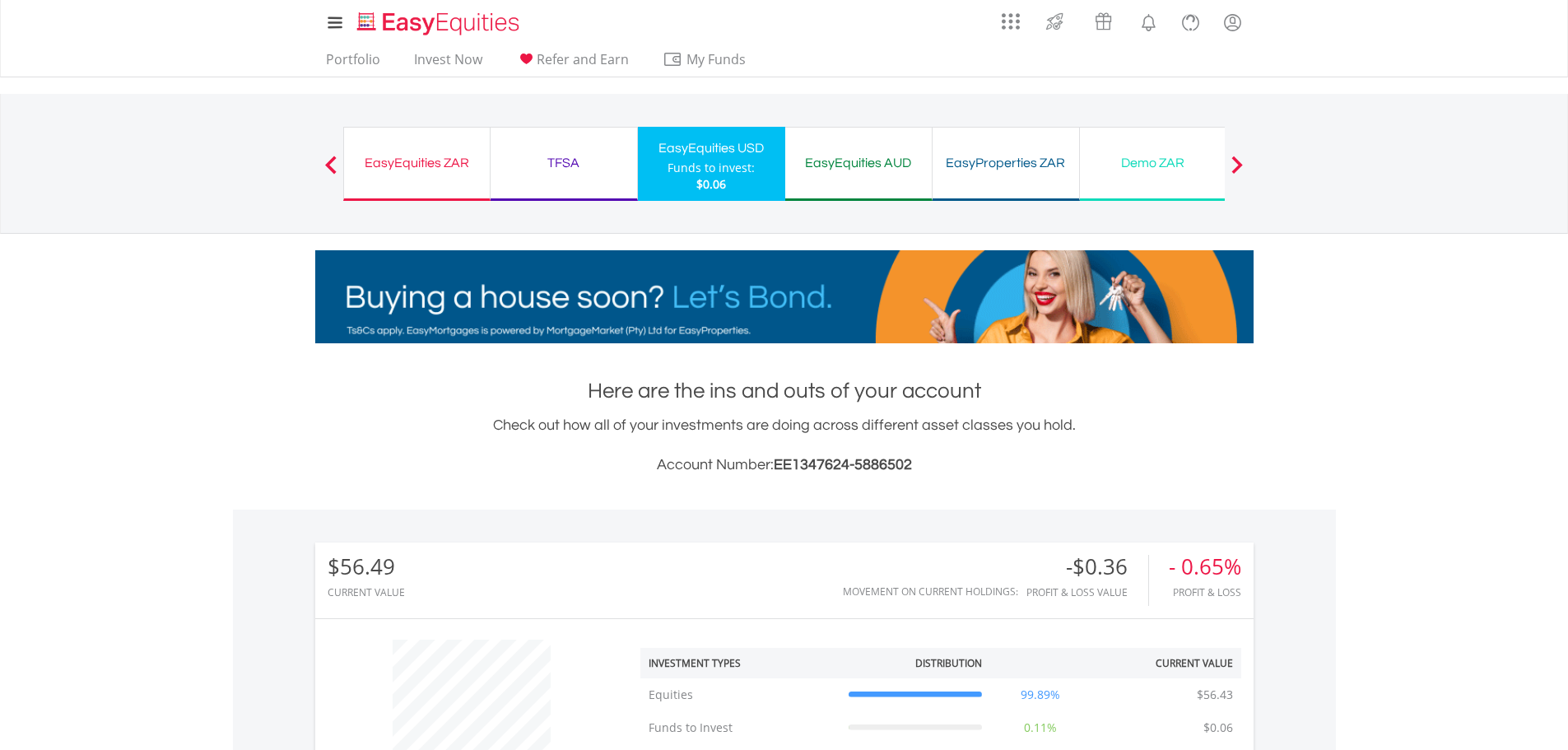
click at [347, 48] on ul "Portfolio Invest Now Refer and Earn My Funds Fund your accounts Withdraw Money …" at bounding box center [540, 61] width 452 height 32
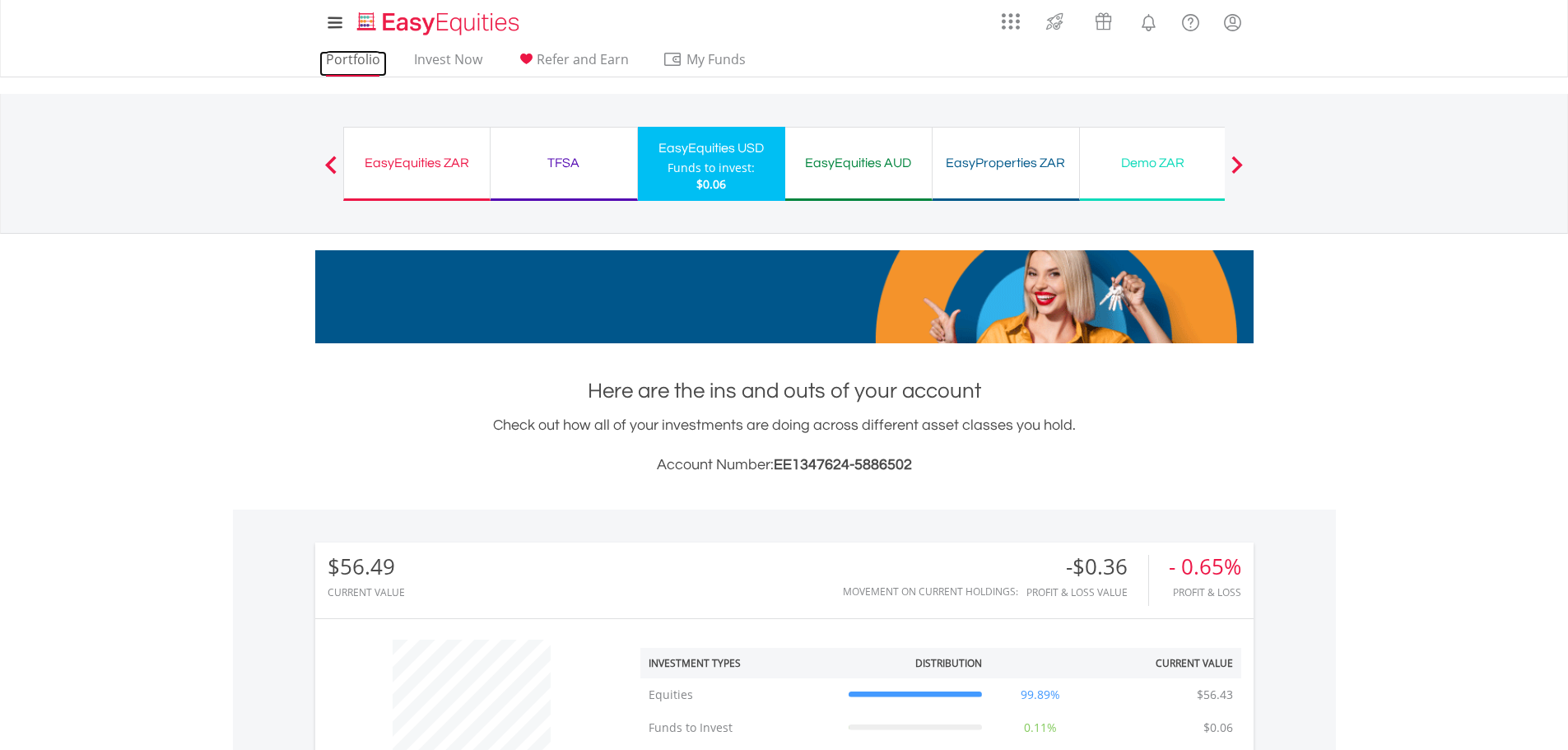
click at [356, 60] on link "Portfolio" at bounding box center [353, 63] width 67 height 25
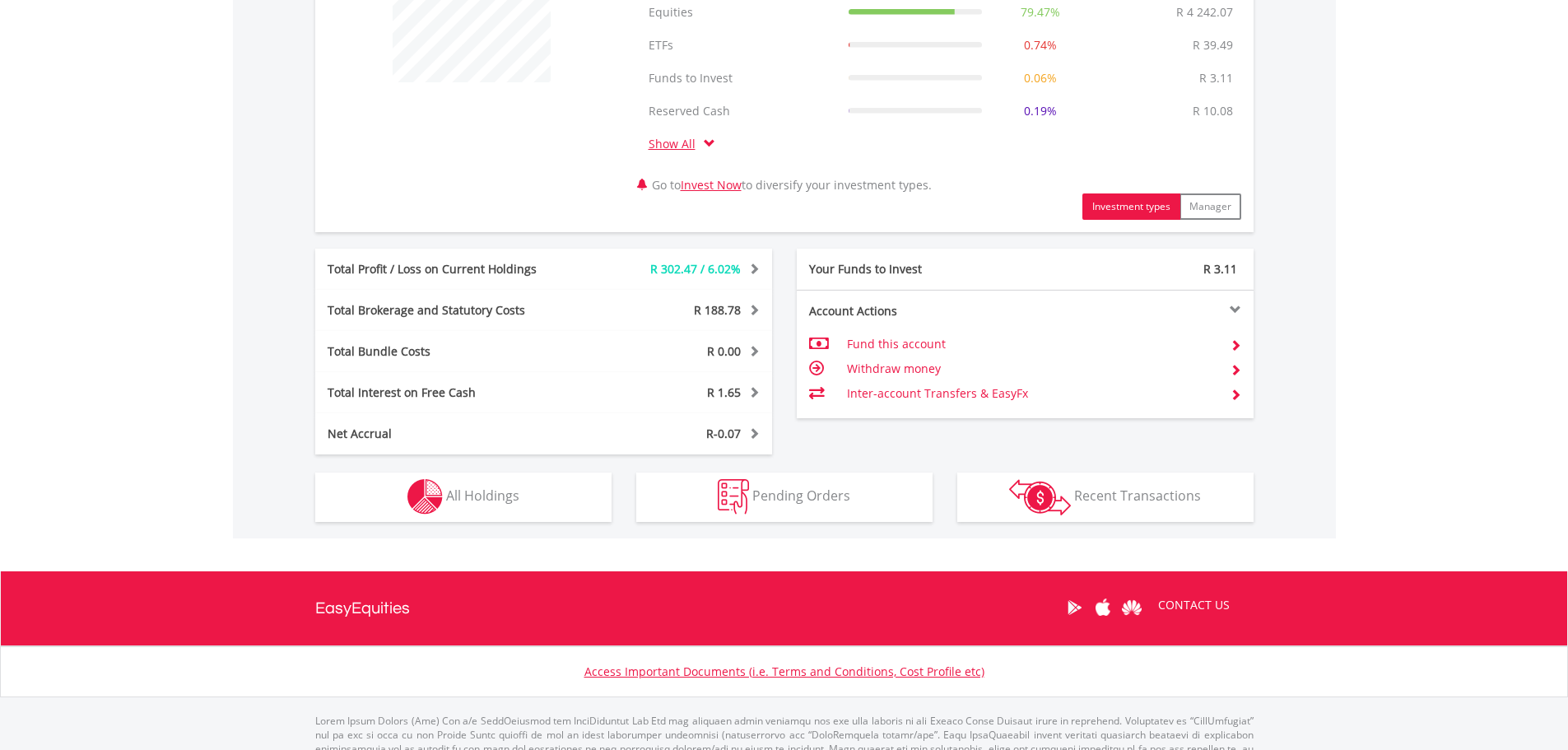
scroll to position [774, 0]
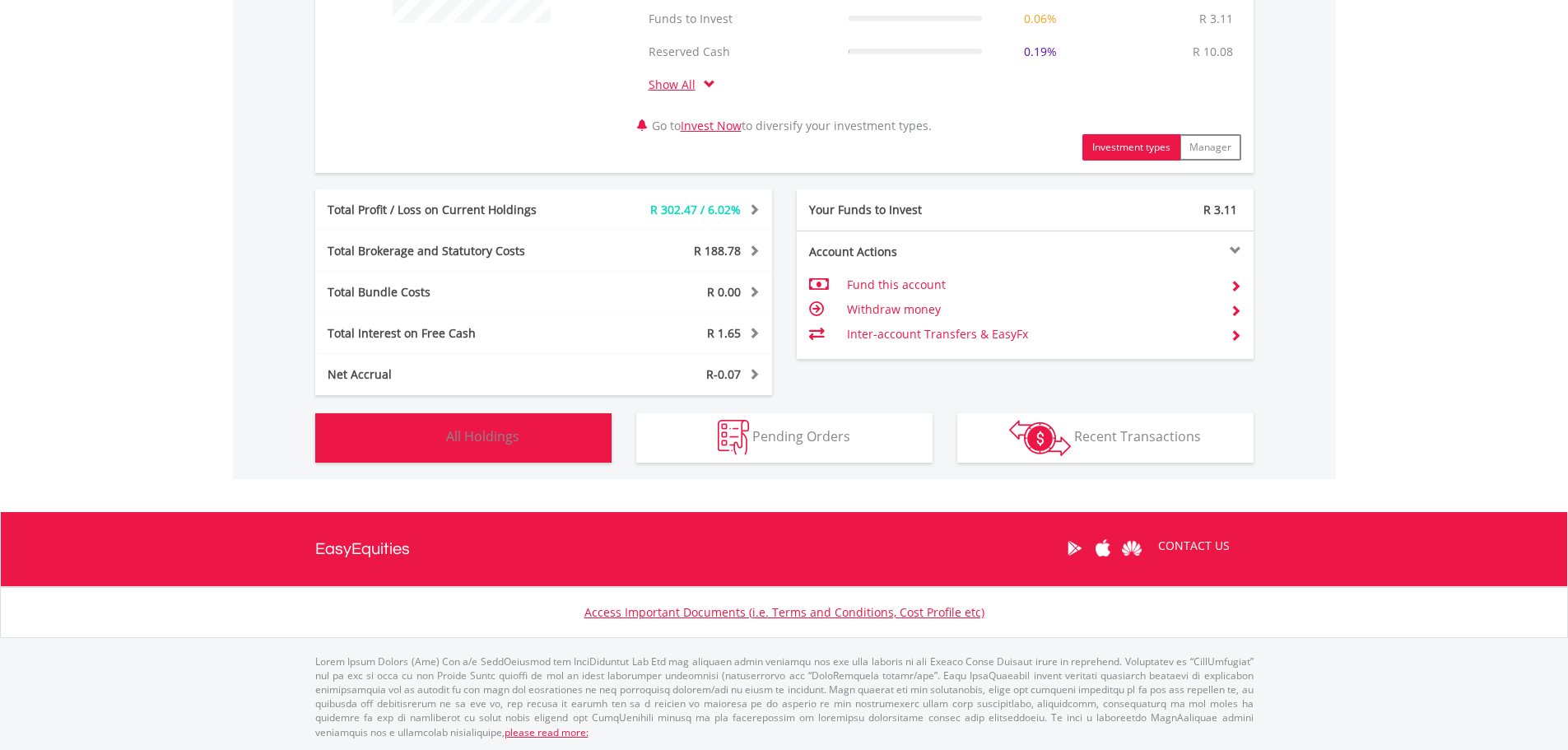
click at [411, 446] on img "button" at bounding box center [425, 438] width 35 height 35
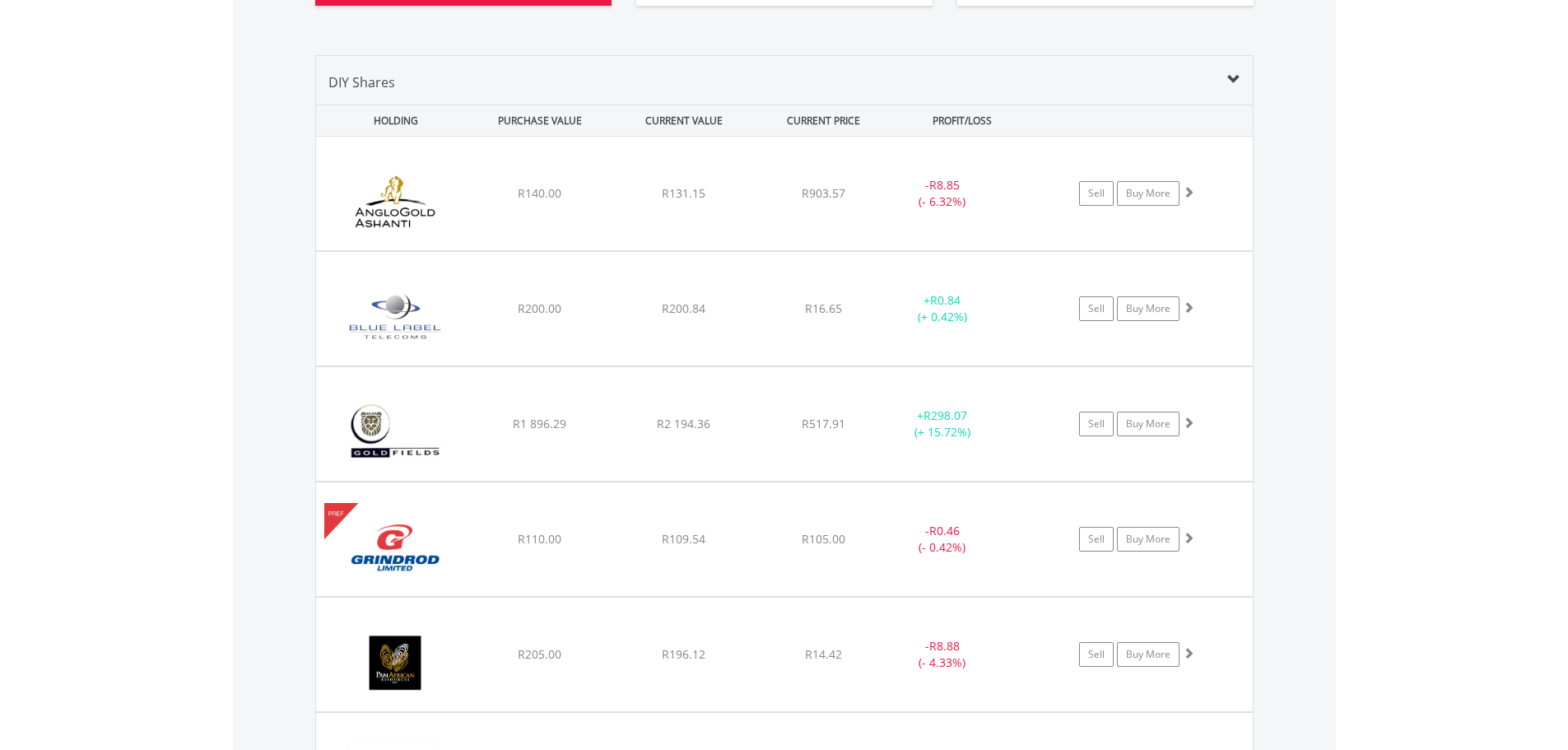
scroll to position [1246, 0]
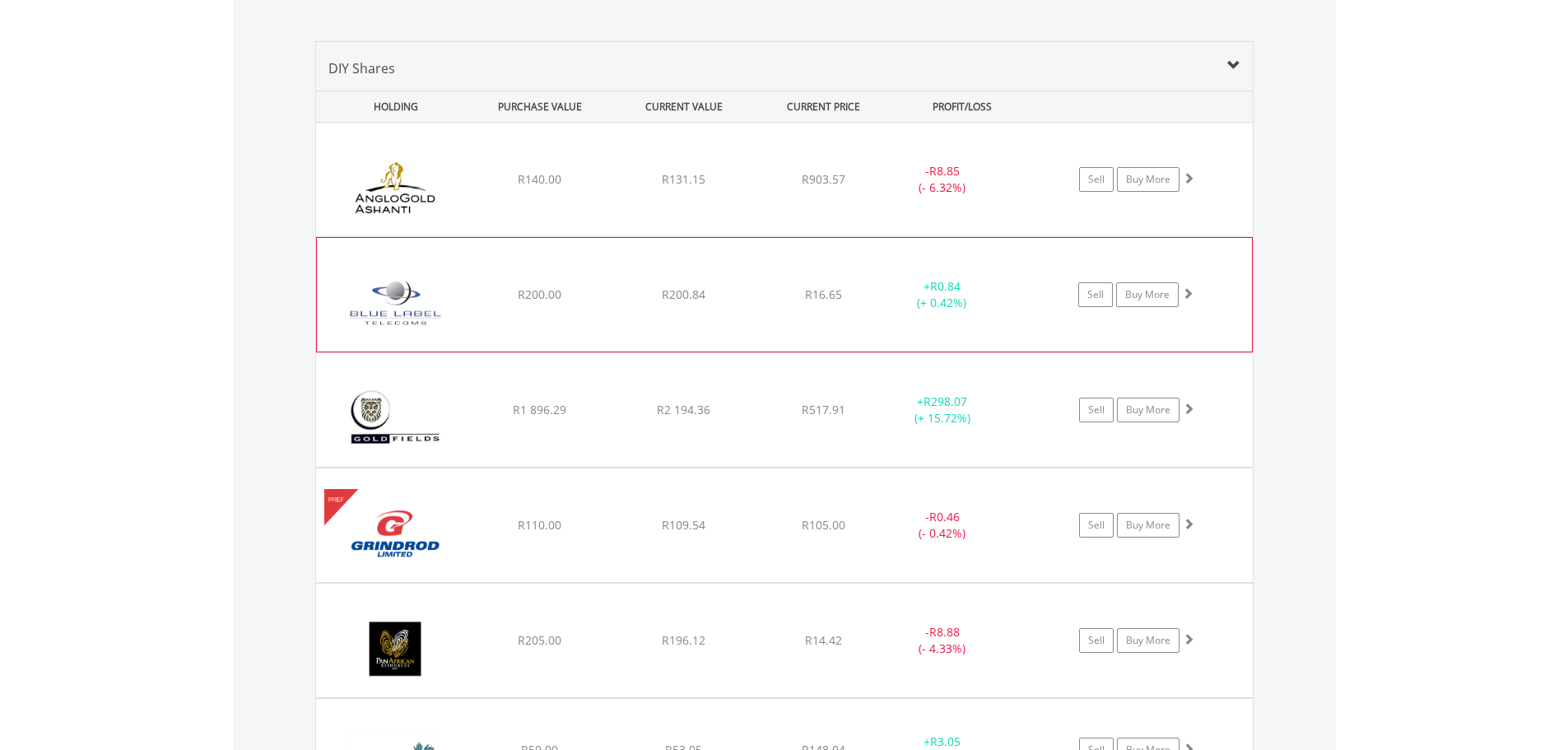
click at [647, 237] on div "﻿ Blue Label Telecoms Limited R200.00 R200.84 R16.65 + R0.84 (+ 0.42%) Sell Buy…" at bounding box center [784, 180] width 936 height 114
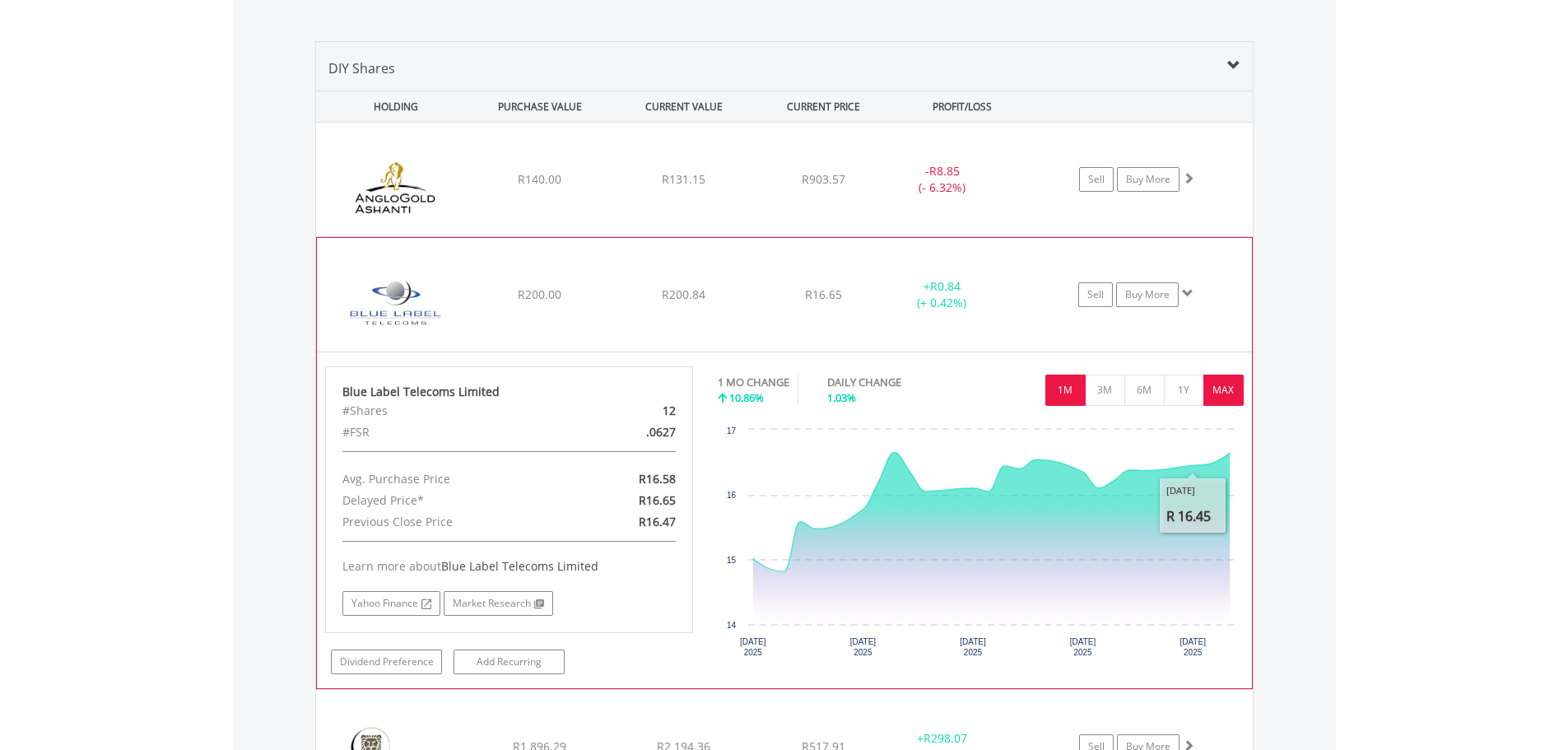
click at [1224, 394] on button "MAX" at bounding box center [1222, 390] width 40 height 32
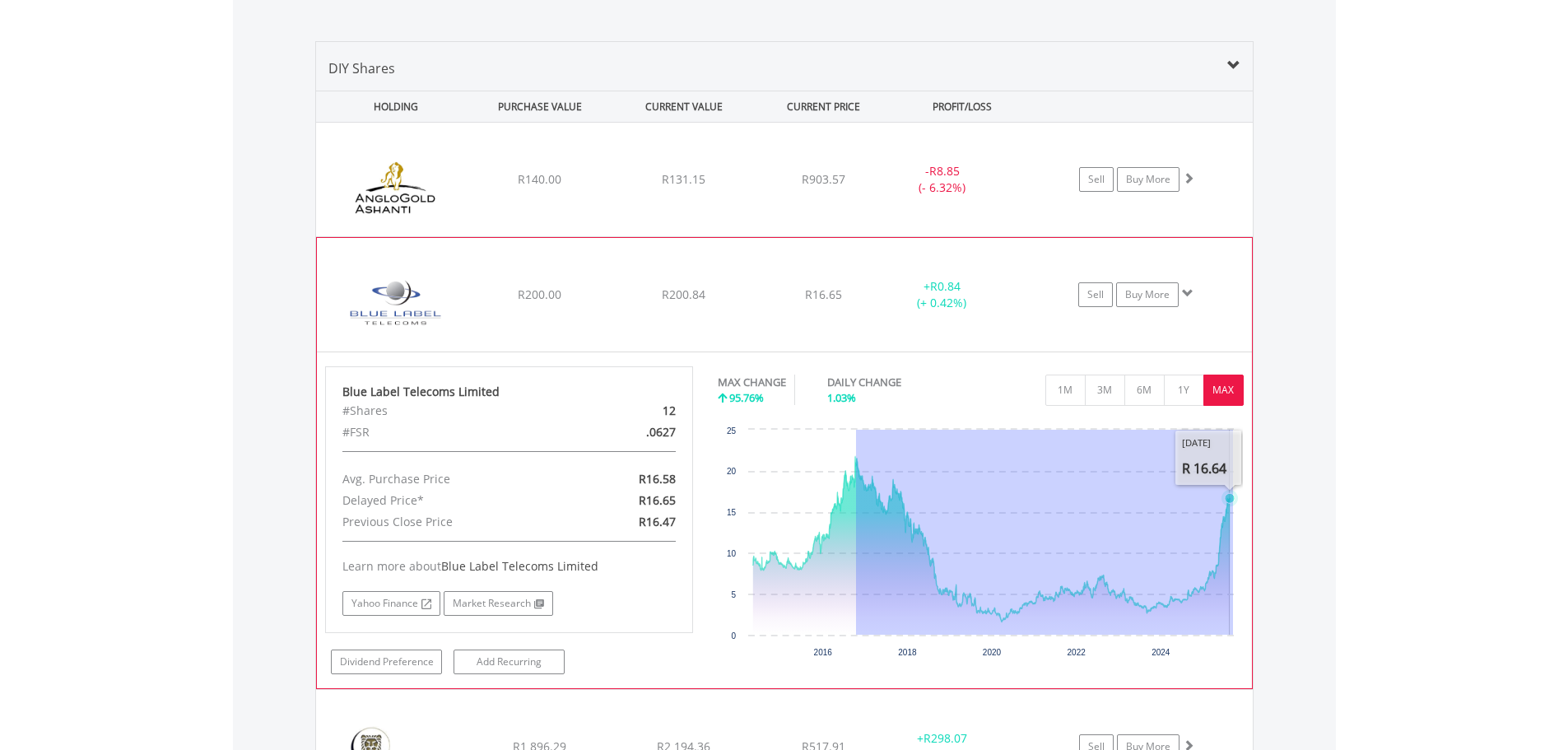
drag, startPoint x: 856, startPoint y: 521, endPoint x: 1233, endPoint y: 499, distance: 377.6
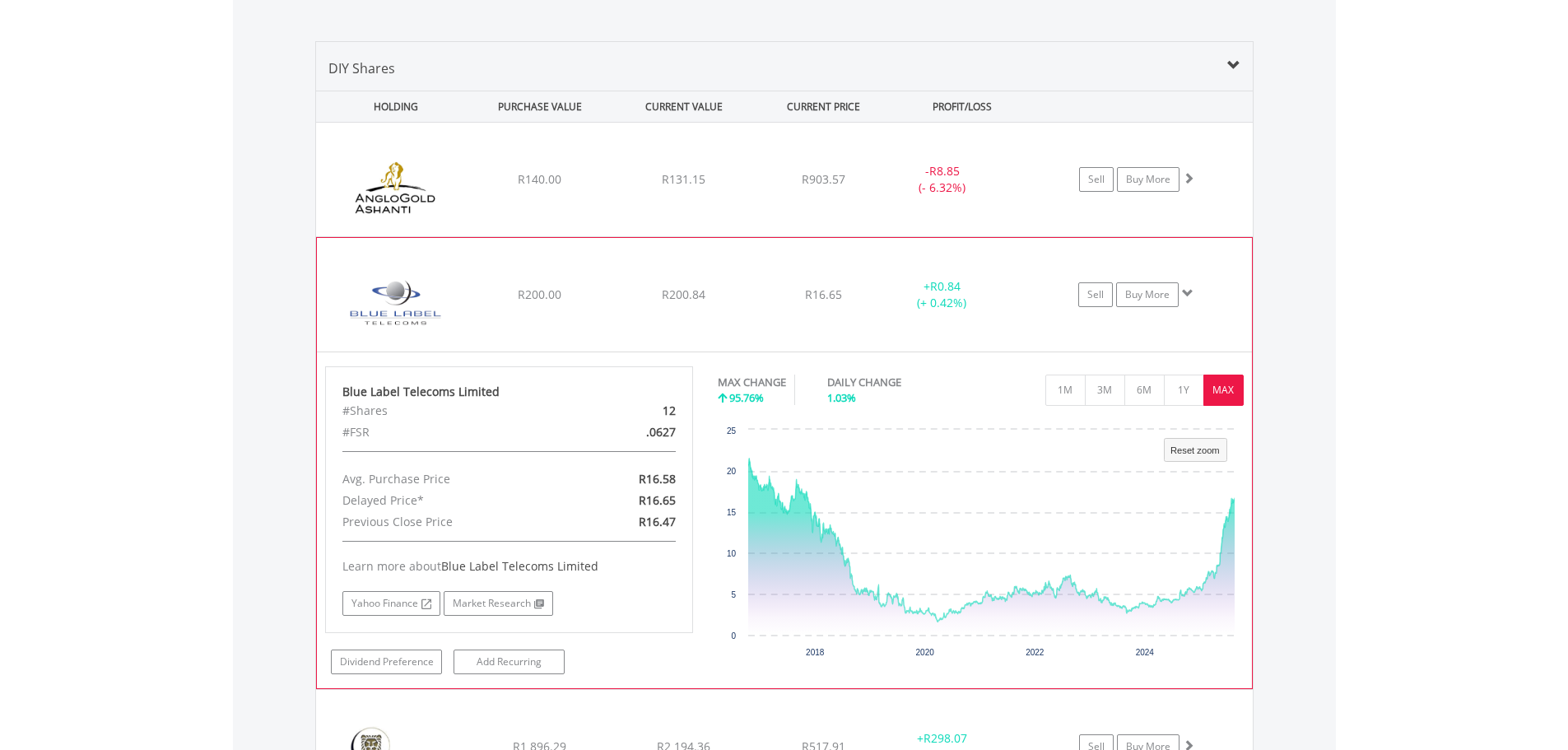
click at [716, 187] on div "R200.84" at bounding box center [683, 180] width 141 height 17
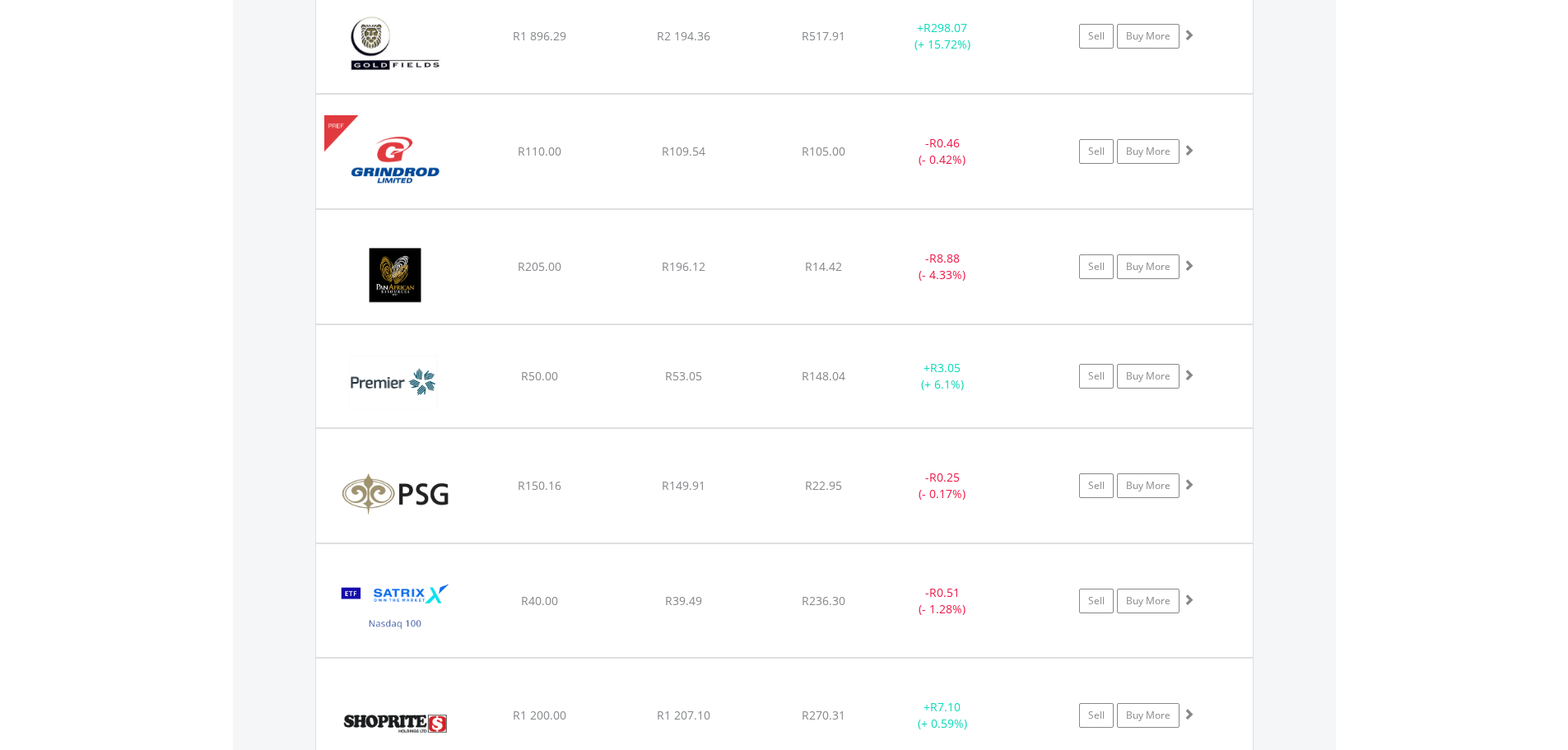
scroll to position [1629, 0]
